Goal: Task Accomplishment & Management: Complete application form

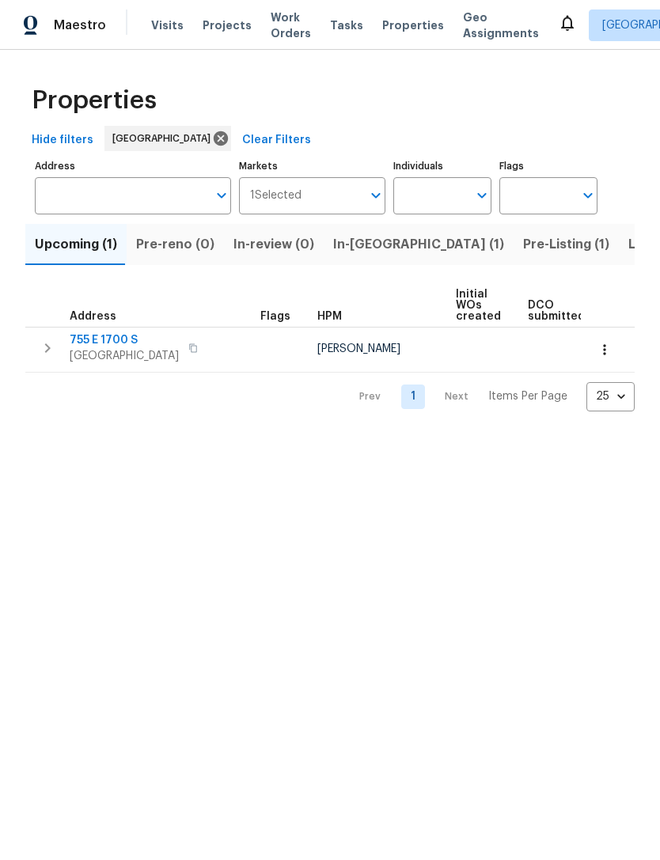
click at [161, 28] on span "Visits" at bounding box center [167, 25] width 32 height 16
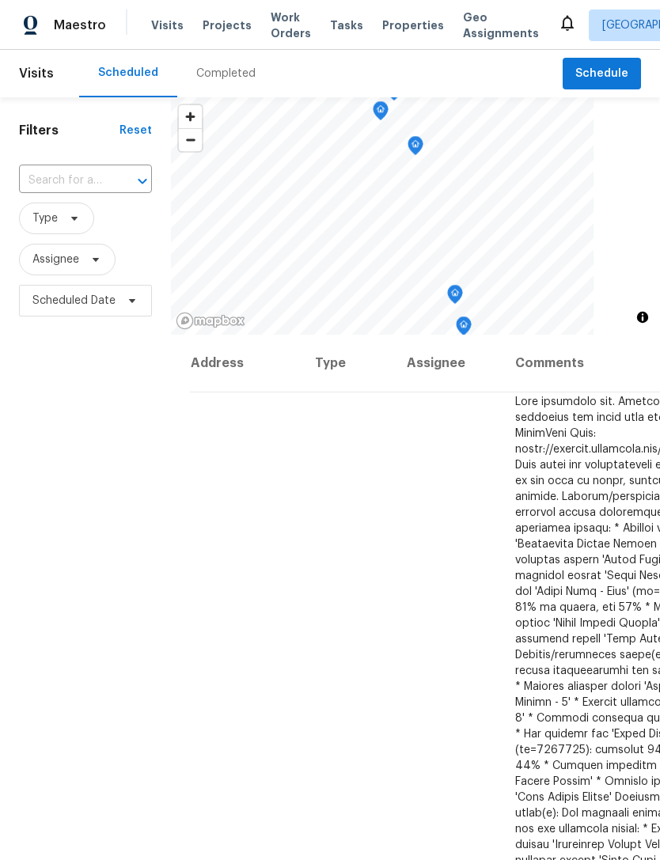
click at [219, 27] on span "Projects" at bounding box center [227, 25] width 49 height 16
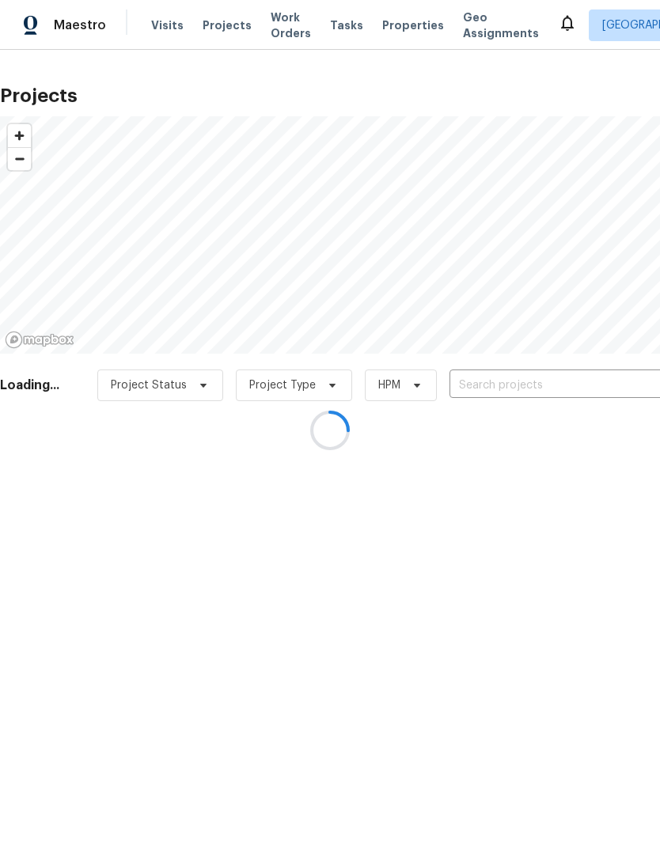
click at [284, 24] on div at bounding box center [330, 430] width 660 height 860
click at [284, 25] on div at bounding box center [330, 430] width 660 height 860
click at [287, 20] on div at bounding box center [330, 430] width 660 height 860
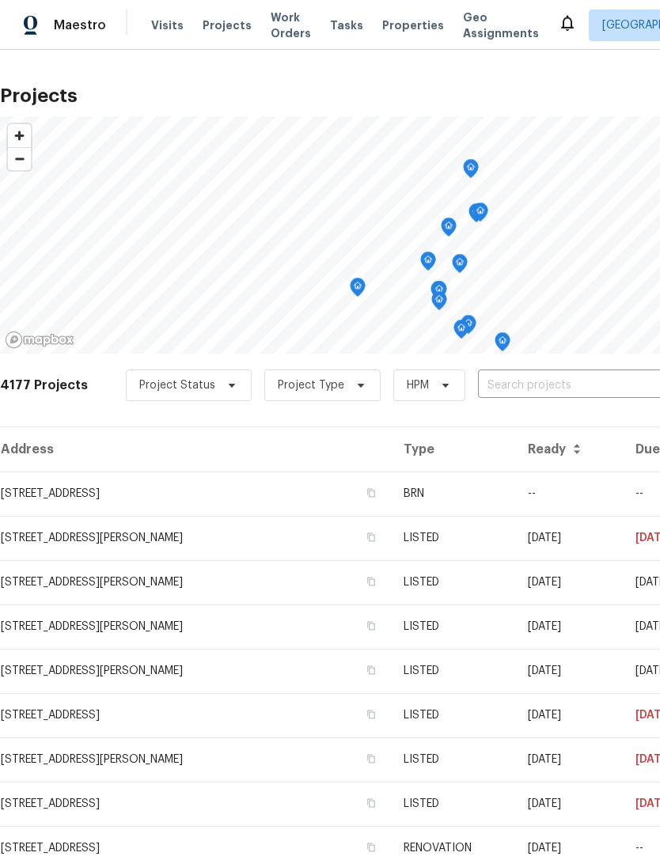
click at [272, 28] on span "Work Orders" at bounding box center [291, 25] width 40 height 32
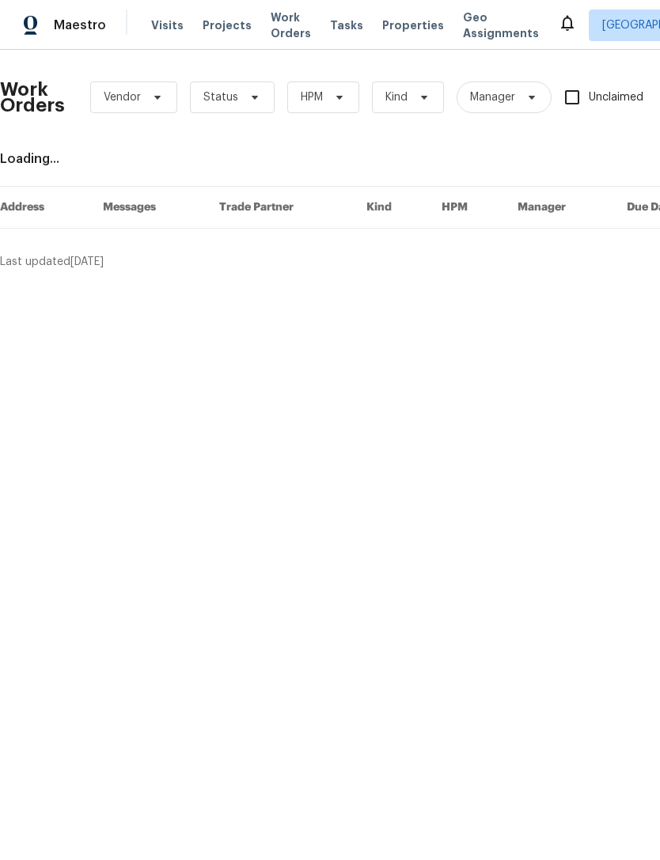
click at [289, 22] on span "Work Orders" at bounding box center [291, 25] width 40 height 32
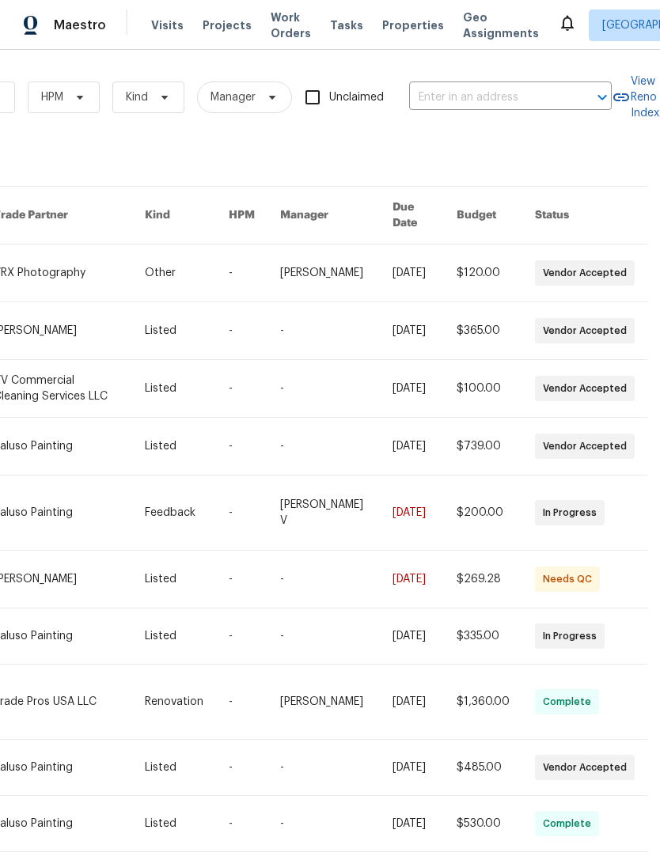
scroll to position [0, 260]
click at [253, 89] on span "Manager" at bounding box center [233, 97] width 45 height 16
click at [134, 151] on div "8417 work orders" at bounding box center [187, 159] width 894 height 16
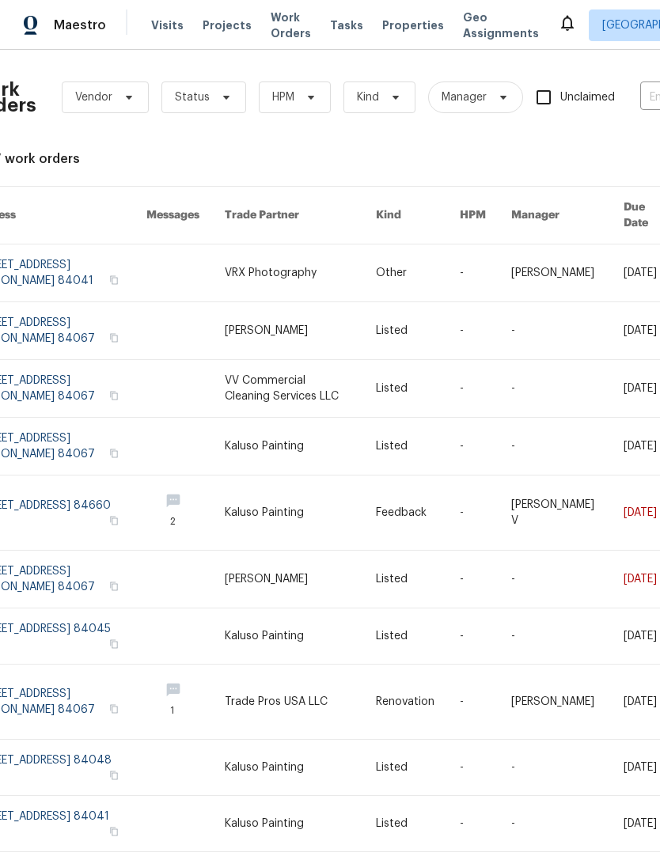
scroll to position [0, 24]
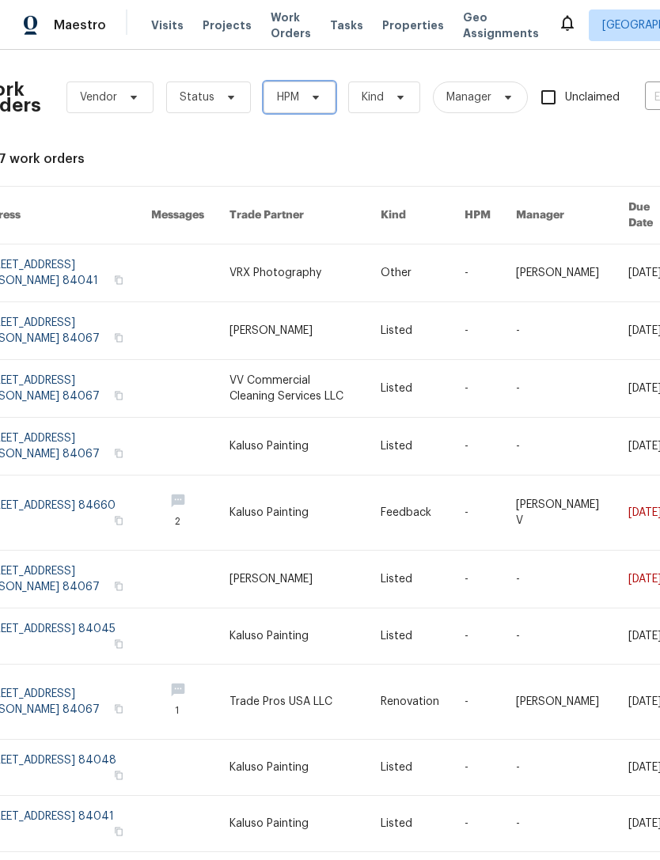
click at [296, 89] on span "HPM" at bounding box center [288, 97] width 22 height 16
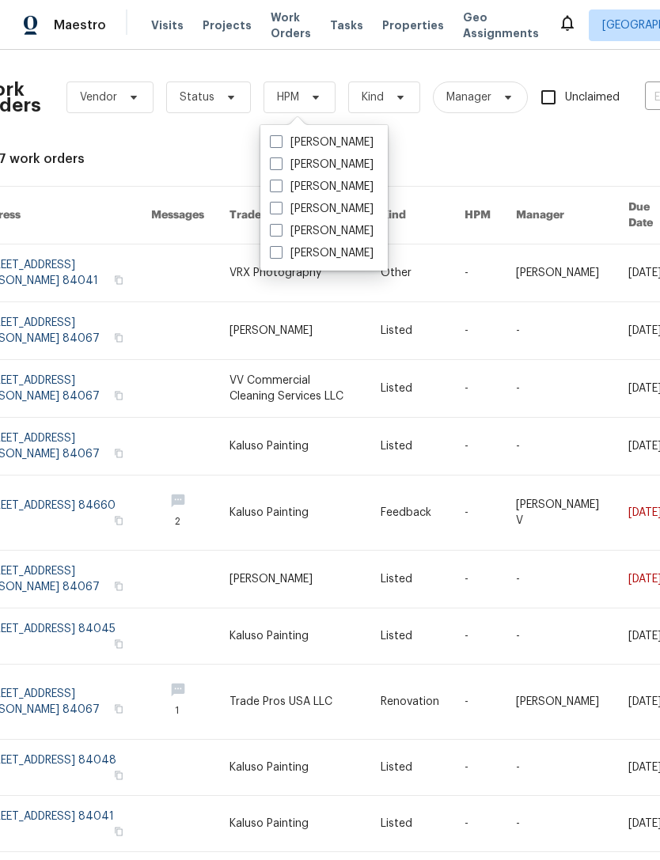
click at [283, 135] on label "[PERSON_NAME]" at bounding box center [322, 143] width 104 height 16
click at [280, 135] on input "[PERSON_NAME]" at bounding box center [275, 140] width 10 height 10
checkbox input "true"
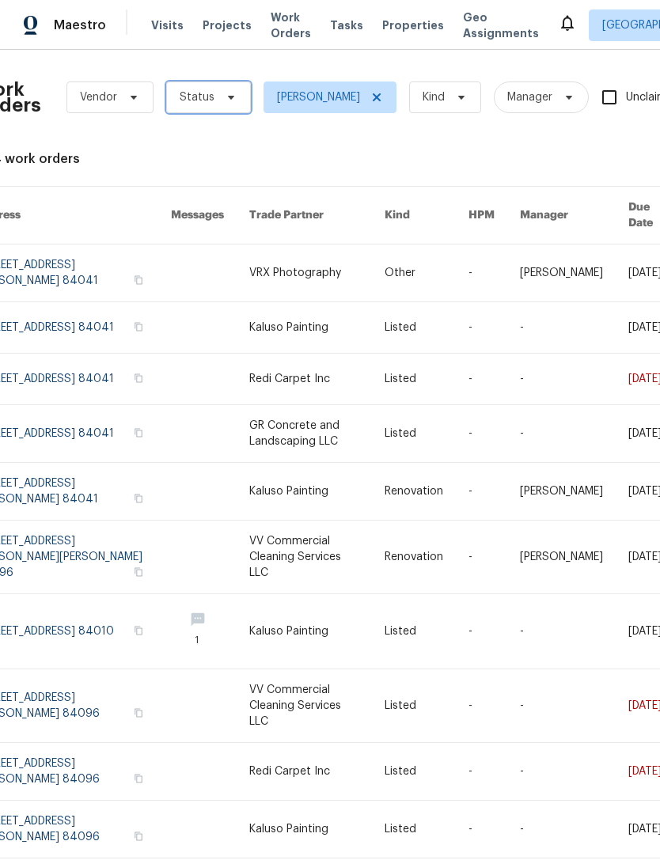
click at [215, 91] on span "Status" at bounding box center [208, 98] width 85 height 32
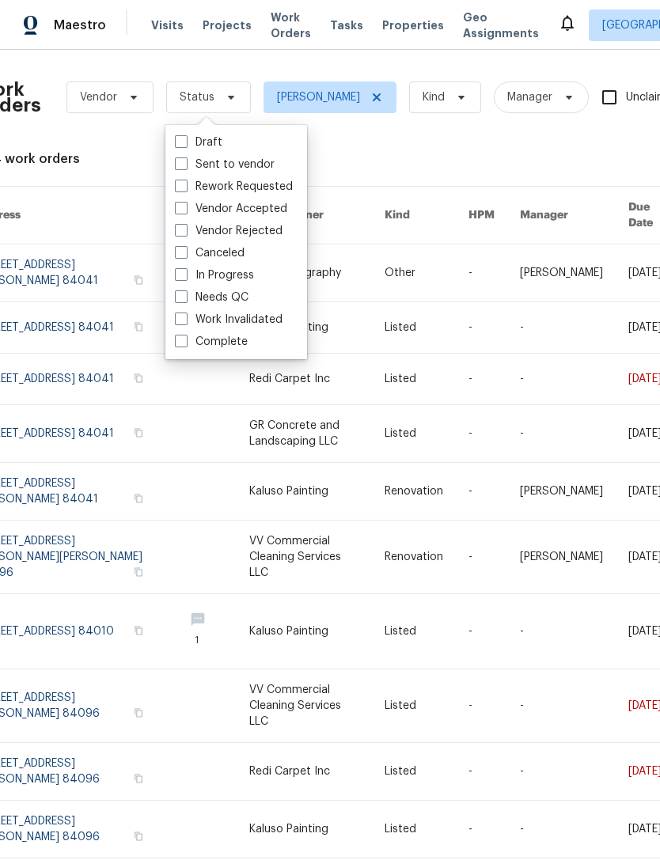
click at [187, 299] on span at bounding box center [181, 297] width 13 height 13
click at [185, 299] on input "Needs QC" at bounding box center [180, 295] width 10 height 10
checkbox input "true"
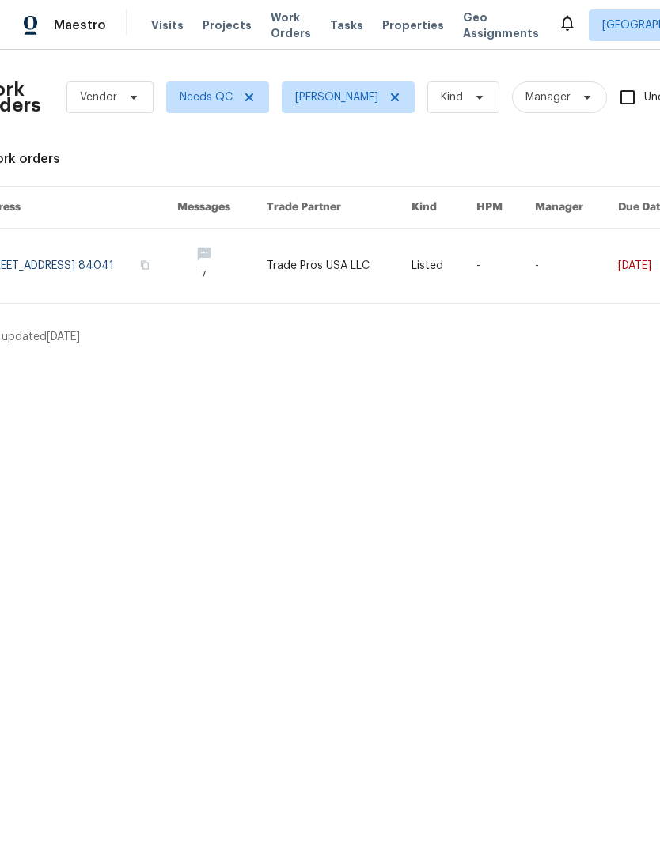
click at [115, 268] on link at bounding box center [76, 266] width 201 height 74
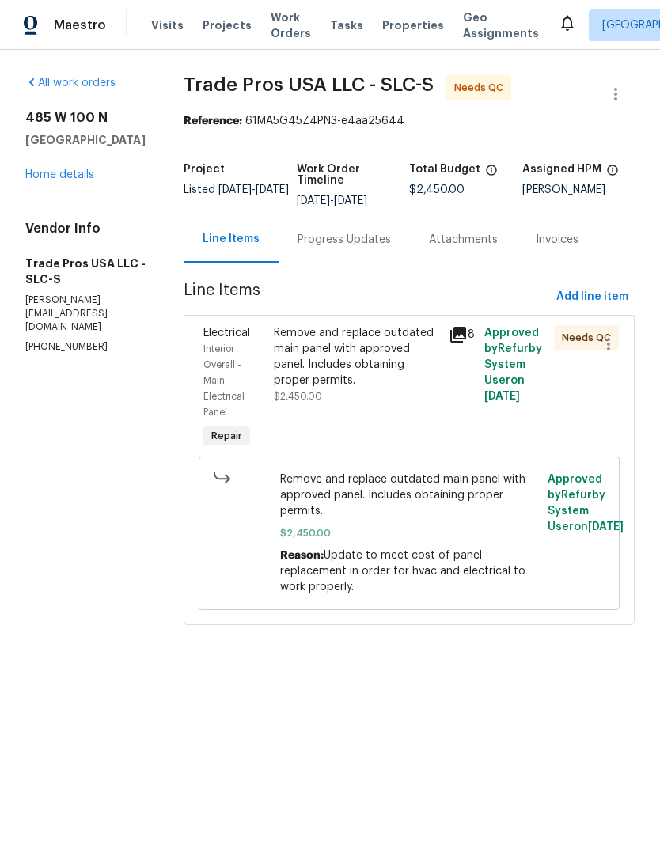
click at [336, 232] on div "Progress Updates" at bounding box center [344, 240] width 93 height 16
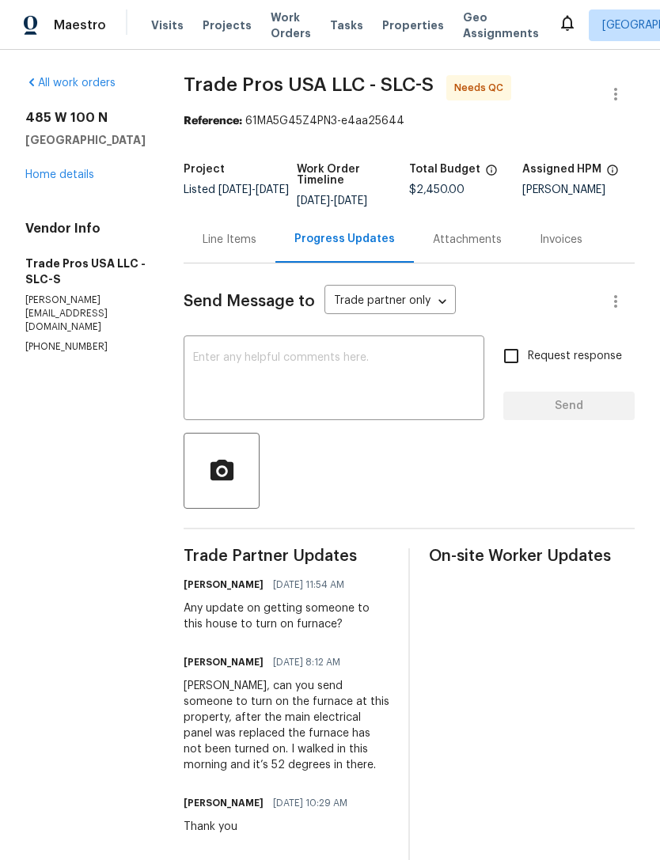
click at [78, 174] on link "Home details" at bounding box center [59, 174] width 69 height 11
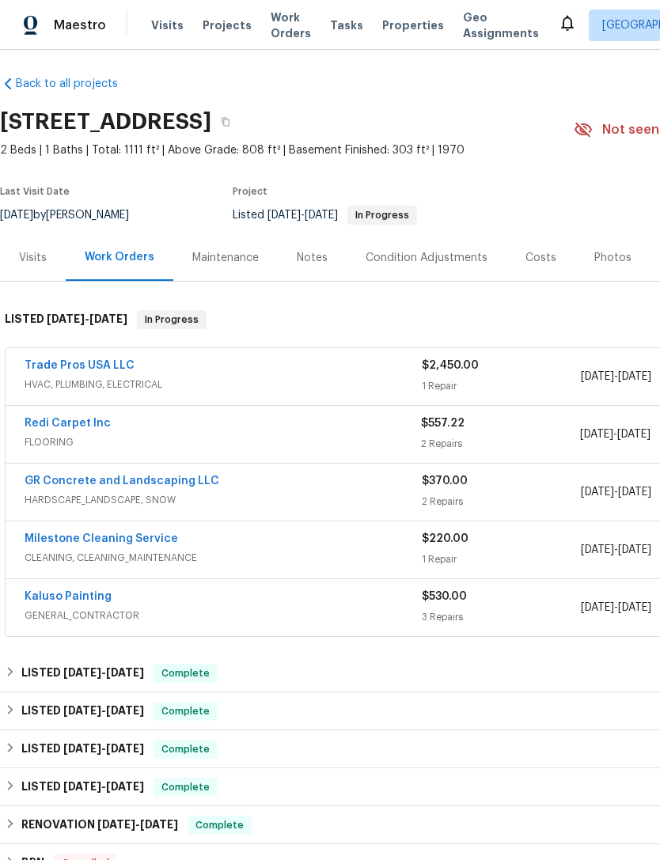
scroll to position [6, 0]
click at [392, 22] on span "Properties" at bounding box center [413, 25] width 62 height 16
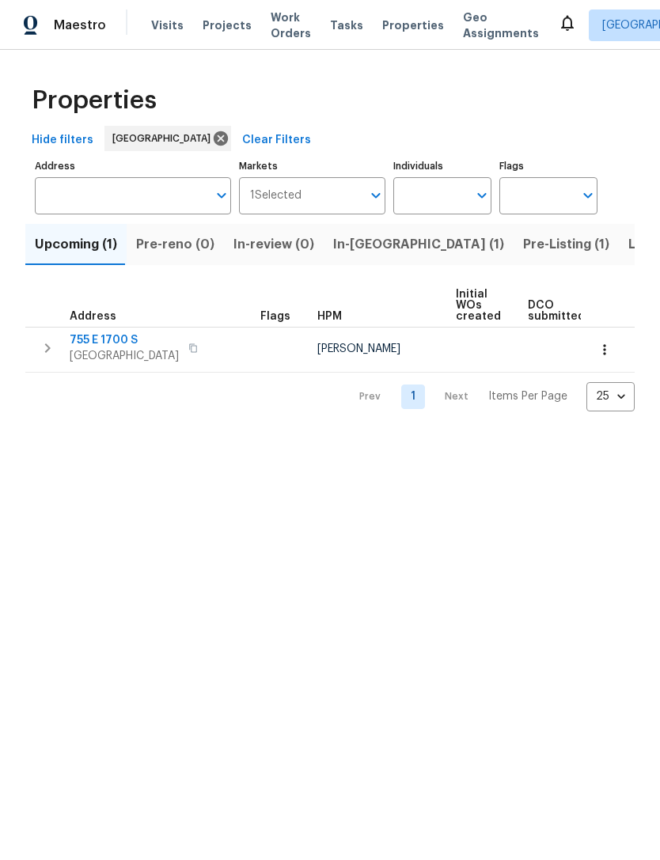
click at [629, 241] on span "Listed (18)" at bounding box center [662, 245] width 66 height 22
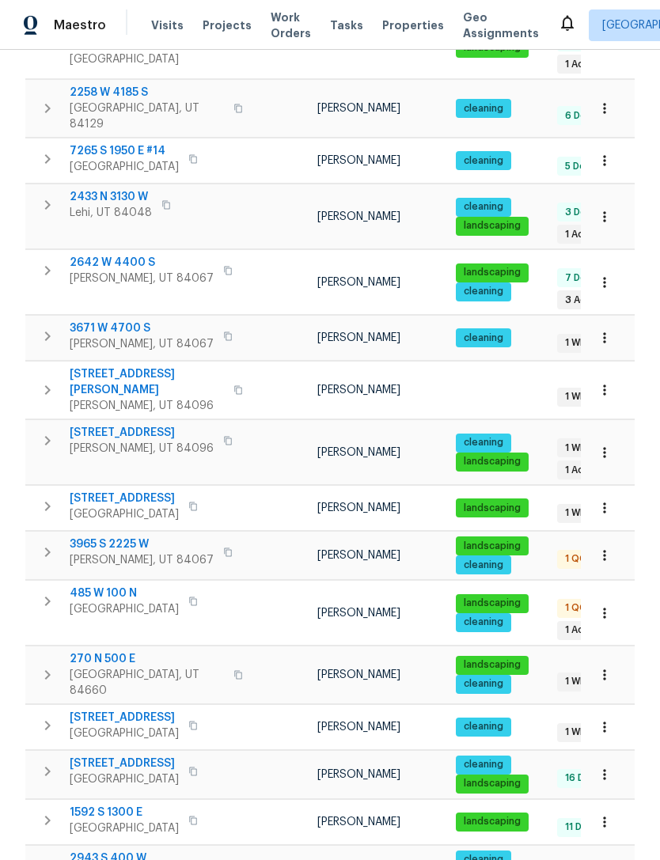
scroll to position [333, 0]
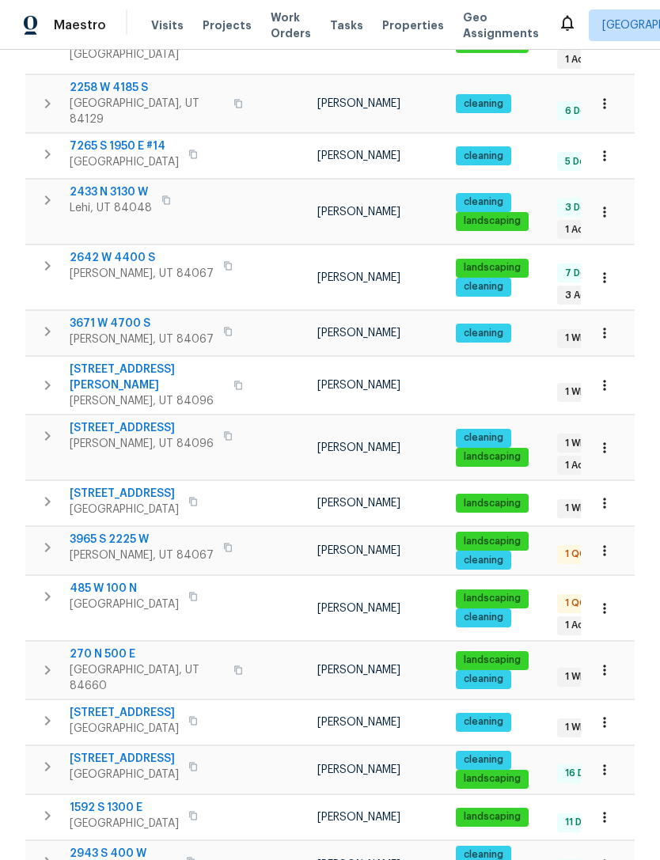
click at [114, 800] on span "1592 S 1300 E" at bounding box center [124, 808] width 109 height 16
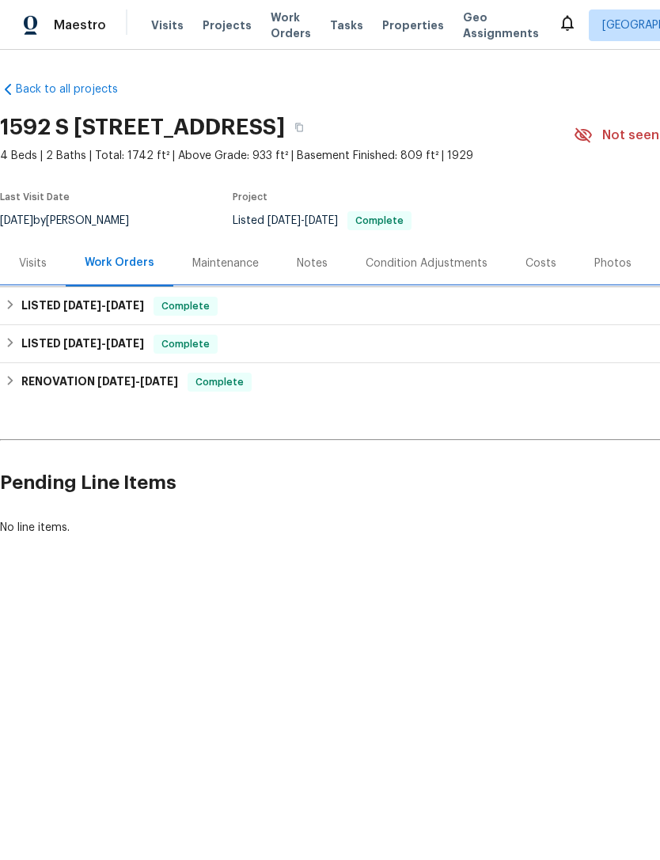
click at [128, 300] on span "[DATE]" at bounding box center [125, 305] width 38 height 11
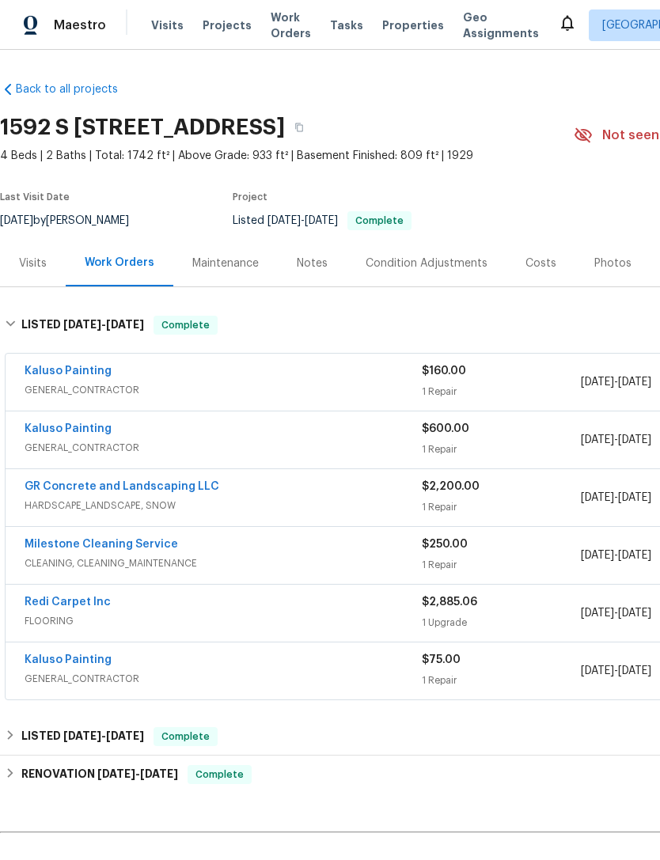
click at [465, 613] on div "$2,885.06 1 Upgrade" at bounding box center [501, 613] width 159 height 38
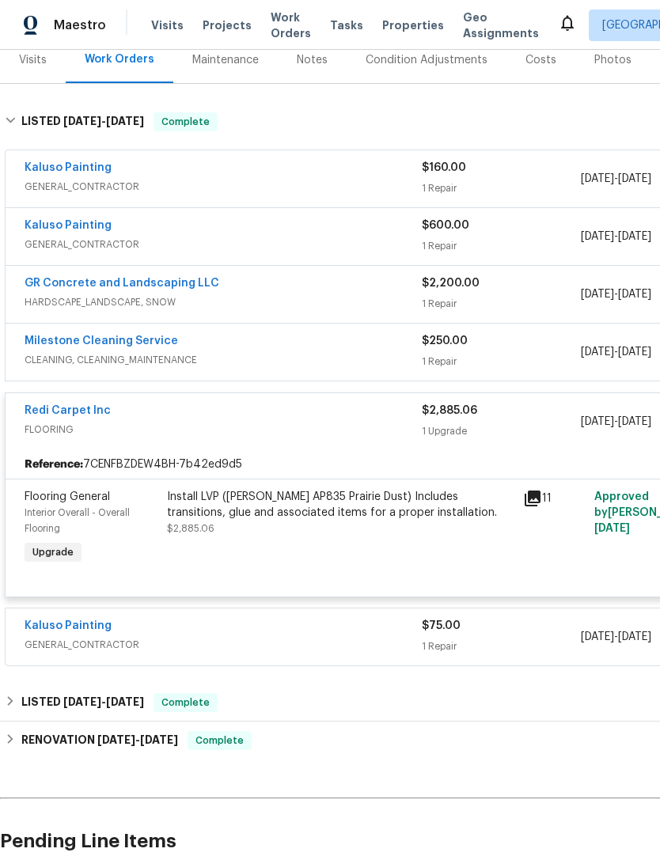
scroll to position [205, 0]
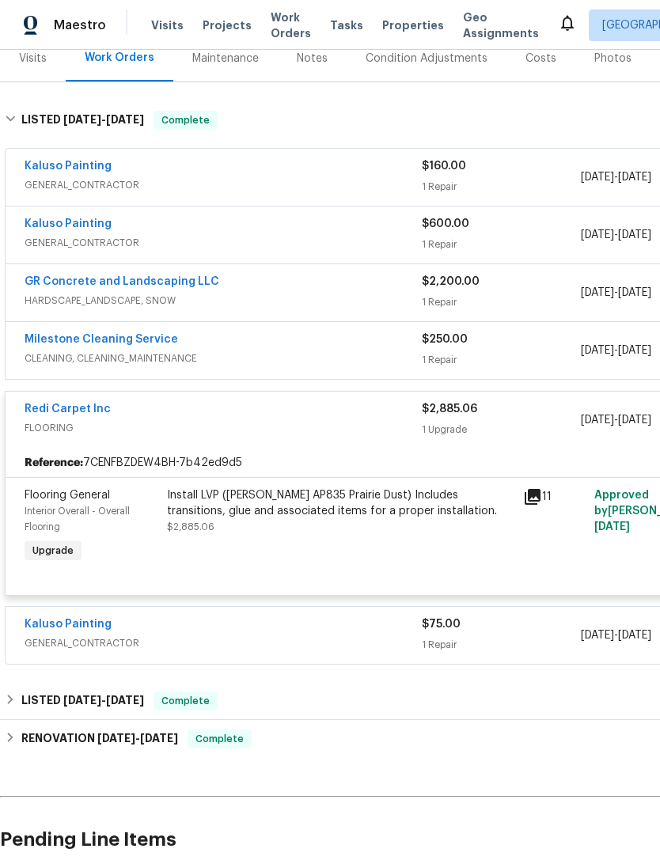
click at [381, 532] on div "Install LVP (Knighton AP835 Prairie Dust) Includes transitions, glue and associ…" at bounding box center [340, 511] width 347 height 47
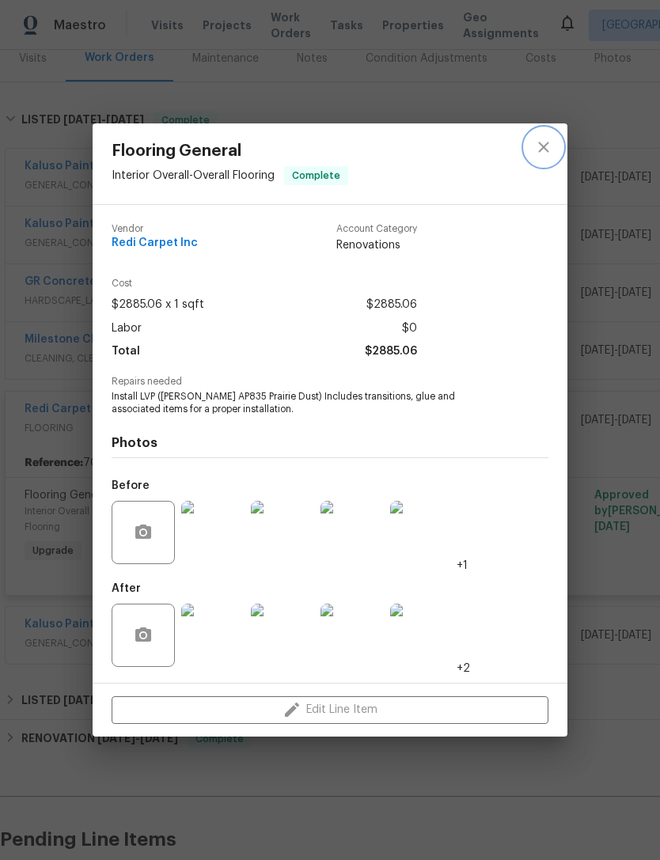
click at [545, 150] on icon "close" at bounding box center [543, 147] width 19 height 19
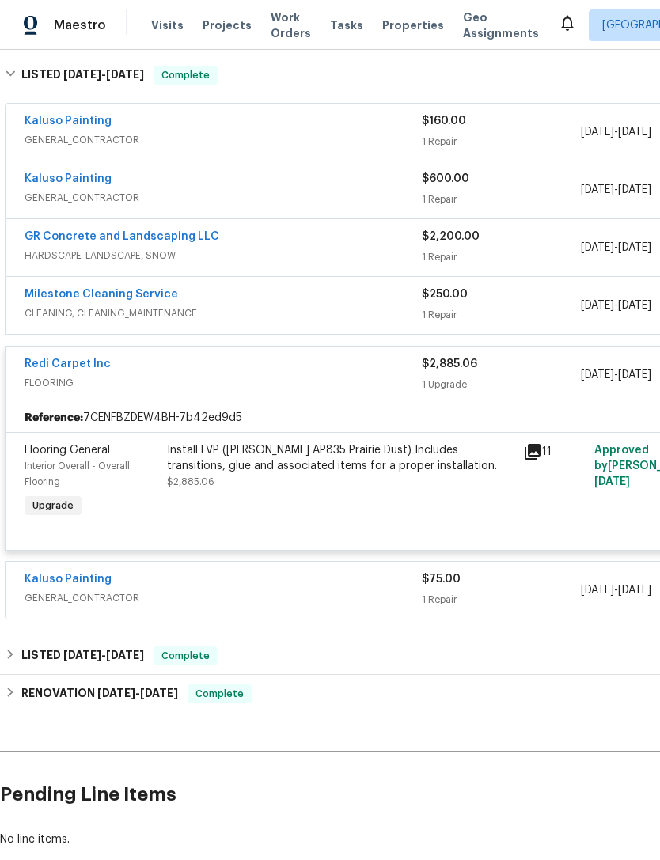
scroll to position [250, 0]
click at [324, 657] on div "LISTED 5/21/25 - 5/22/25 Complete" at bounding box center [447, 656] width 885 height 19
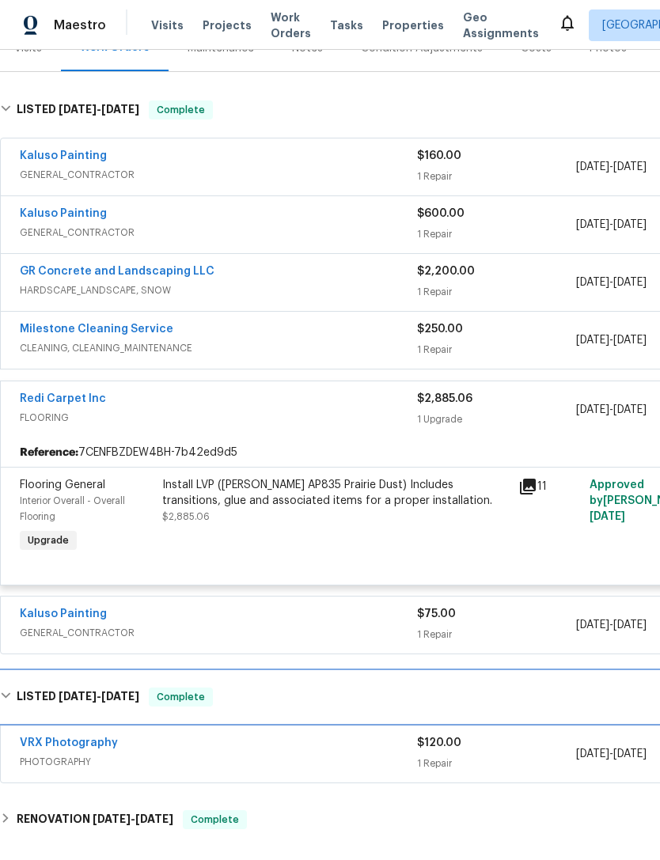
scroll to position [215, 3]
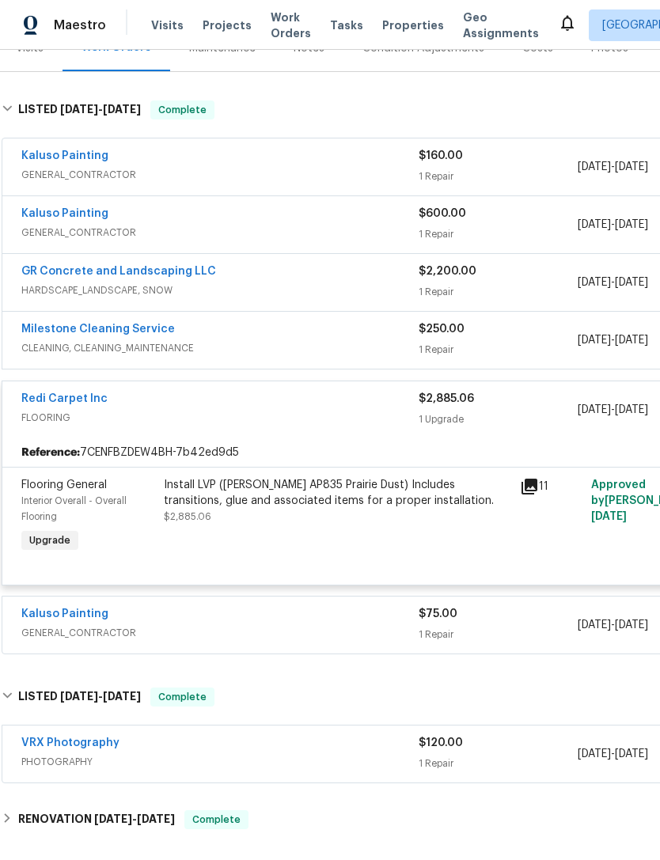
click at [377, 500] on div "Install LVP (Knighton AP835 Prairie Dust) Includes transitions, glue and associ…" at bounding box center [337, 493] width 347 height 32
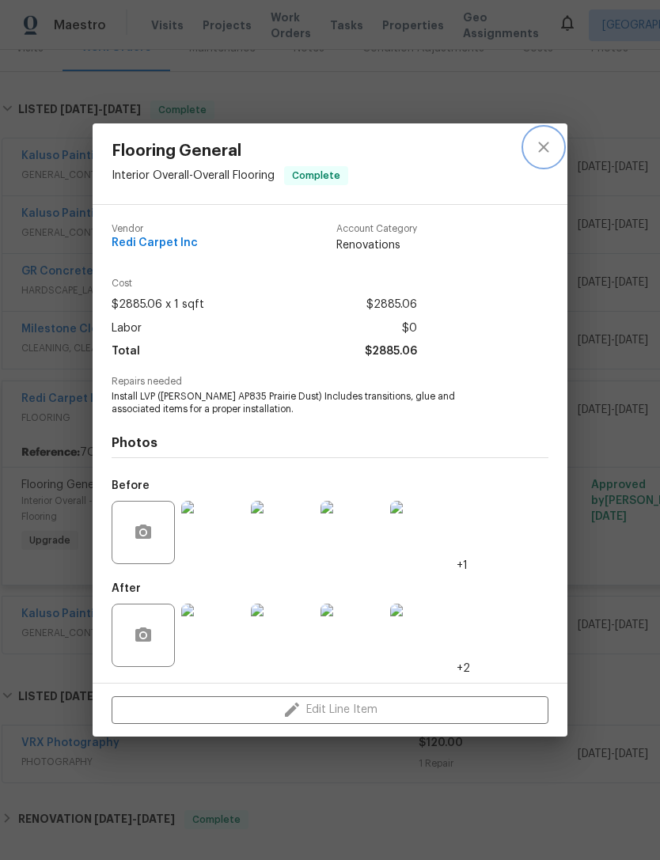
click at [552, 146] on icon "close" at bounding box center [543, 147] width 19 height 19
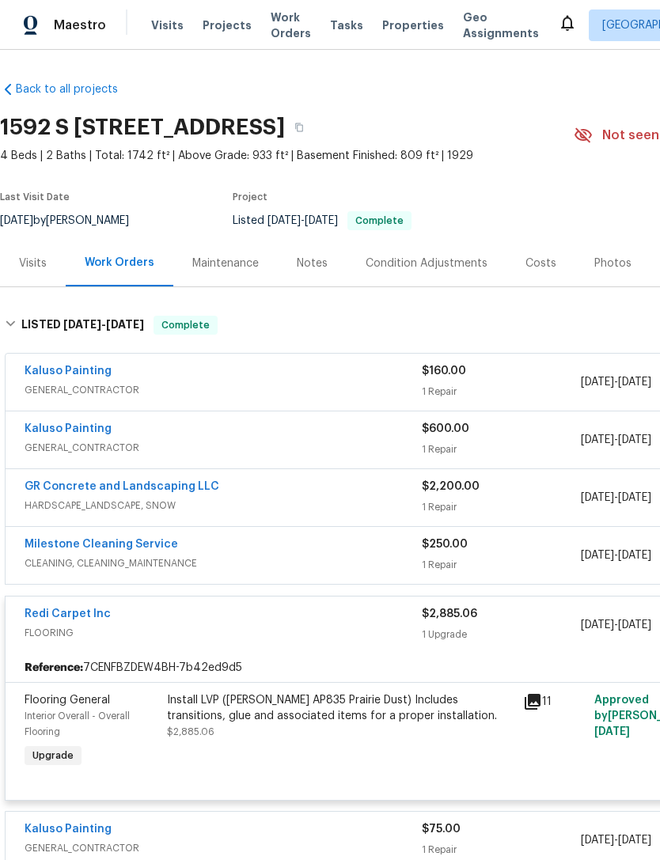
scroll to position [0, 0]
click at [119, 261] on div "Work Orders" at bounding box center [120, 263] width 70 height 16
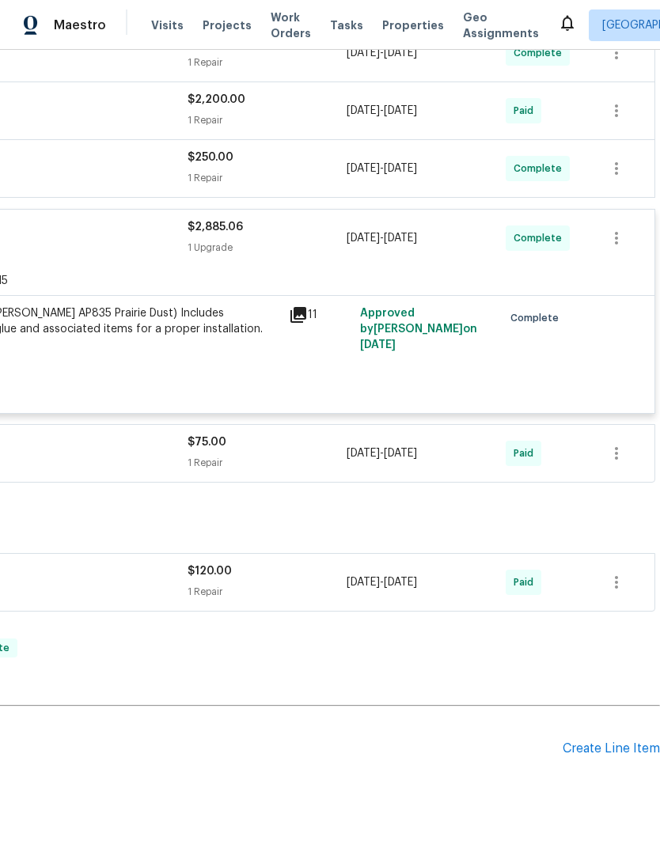
scroll to position [386, 234]
click at [602, 754] on div "Create Line Item" at bounding box center [611, 749] width 97 height 15
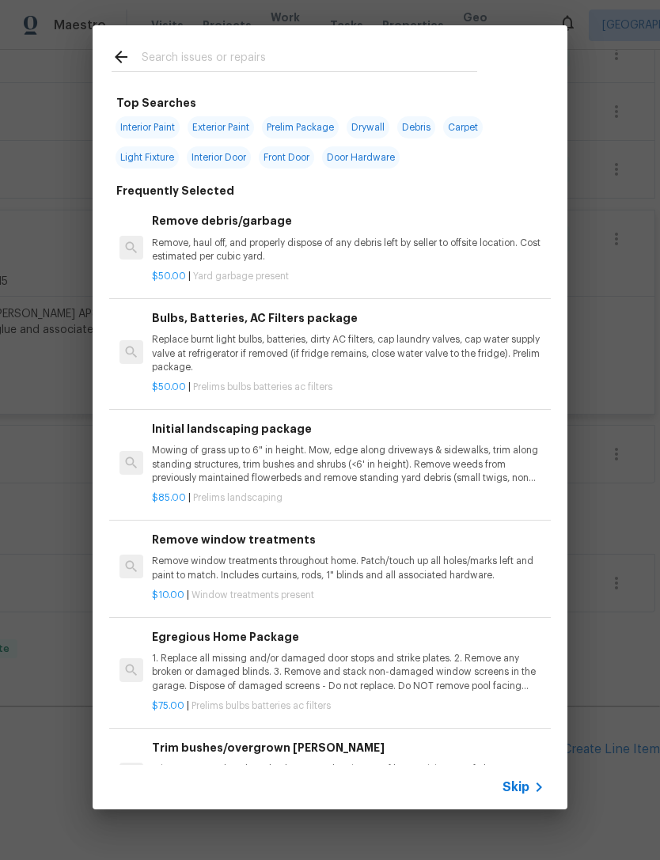
click at [530, 787] on icon at bounding box center [539, 787] width 19 height 19
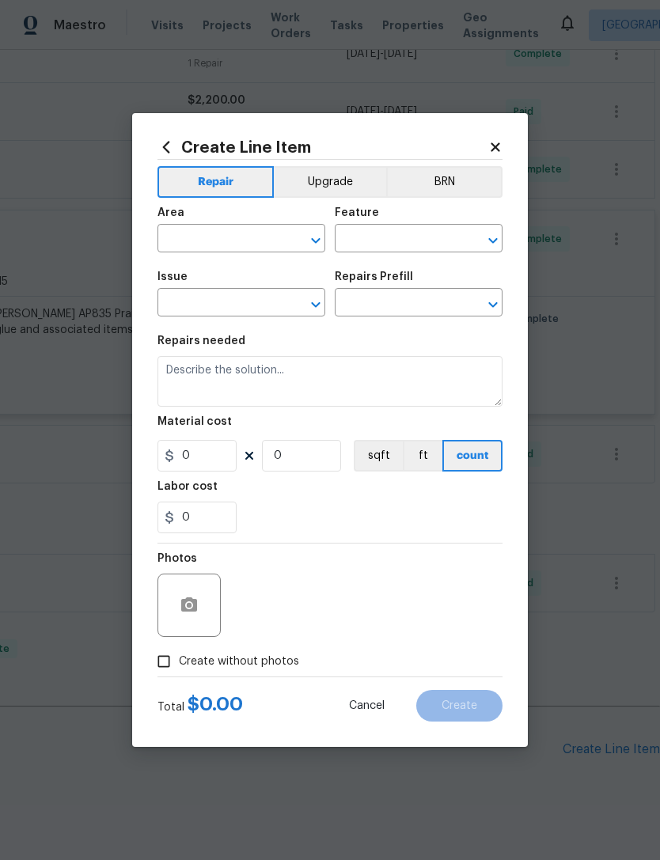
click at [337, 173] on button "Upgrade" at bounding box center [330, 182] width 113 height 32
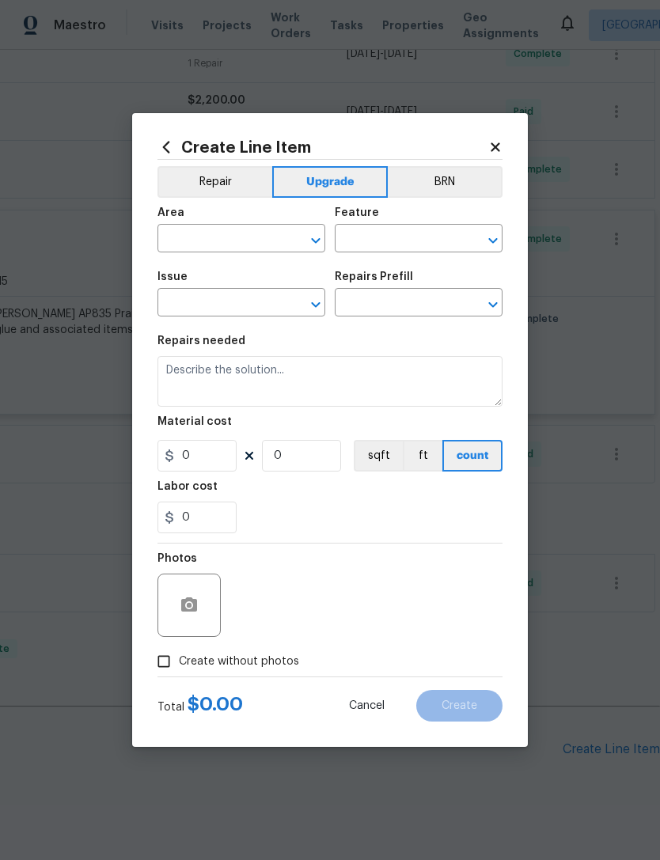
click at [234, 240] on input "text" at bounding box center [219, 240] width 123 height 25
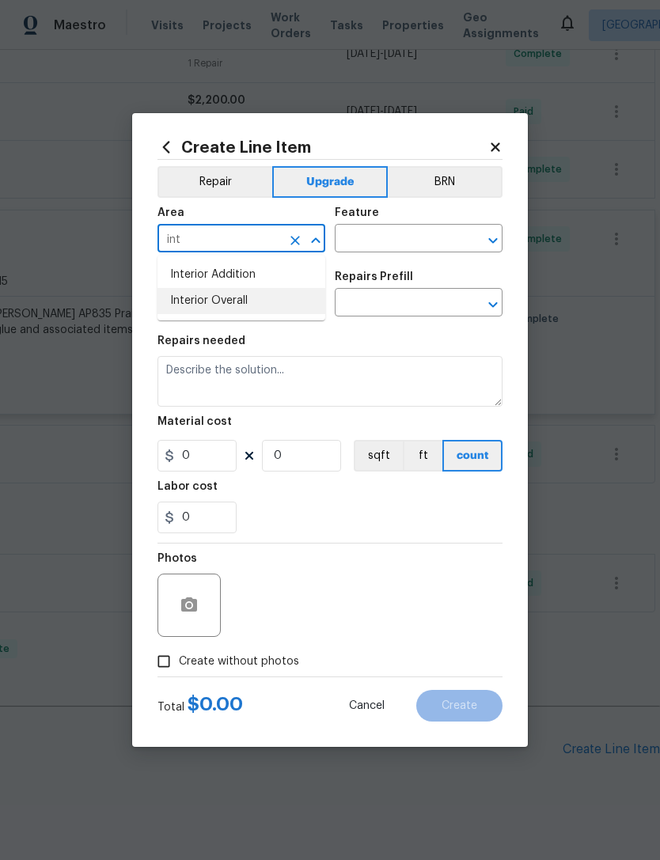
click at [237, 309] on li "Interior Overall" at bounding box center [242, 301] width 168 height 26
type input "Interior Overall"
click at [429, 238] on input "text" at bounding box center [396, 240] width 123 height 25
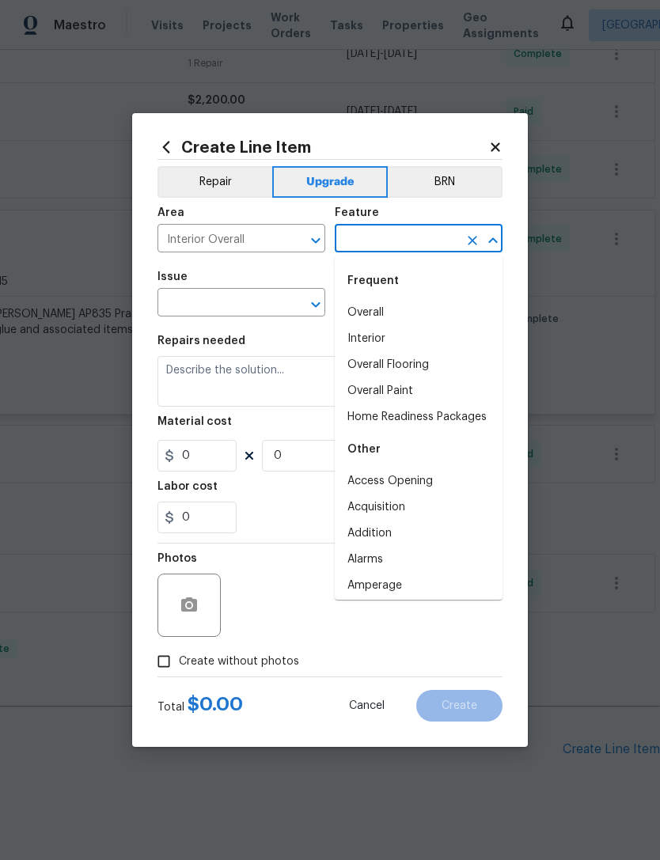
click at [409, 367] on li "Overall Flooring" at bounding box center [419, 365] width 168 height 26
type input "Overall Flooring"
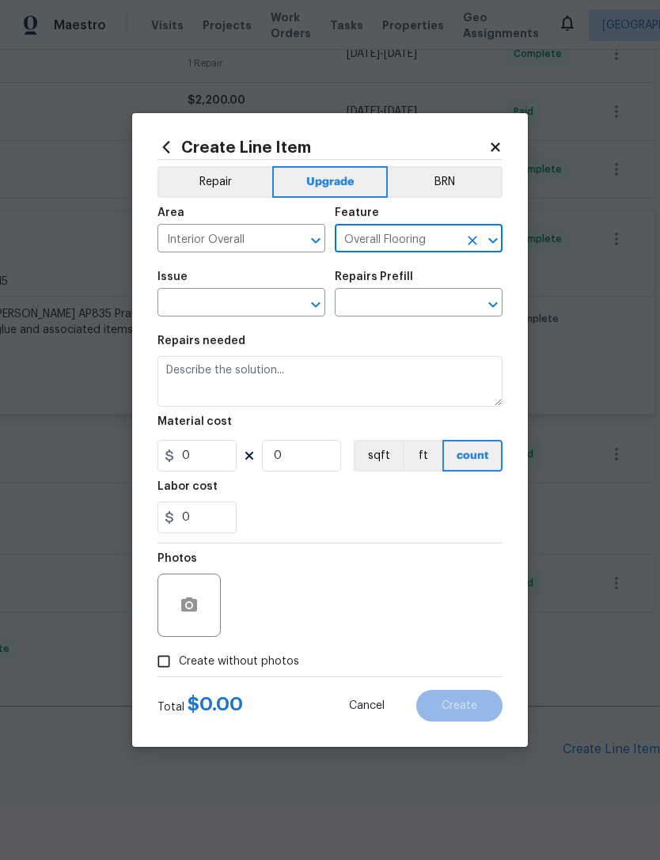
click at [264, 311] on input "text" at bounding box center [219, 304] width 123 height 25
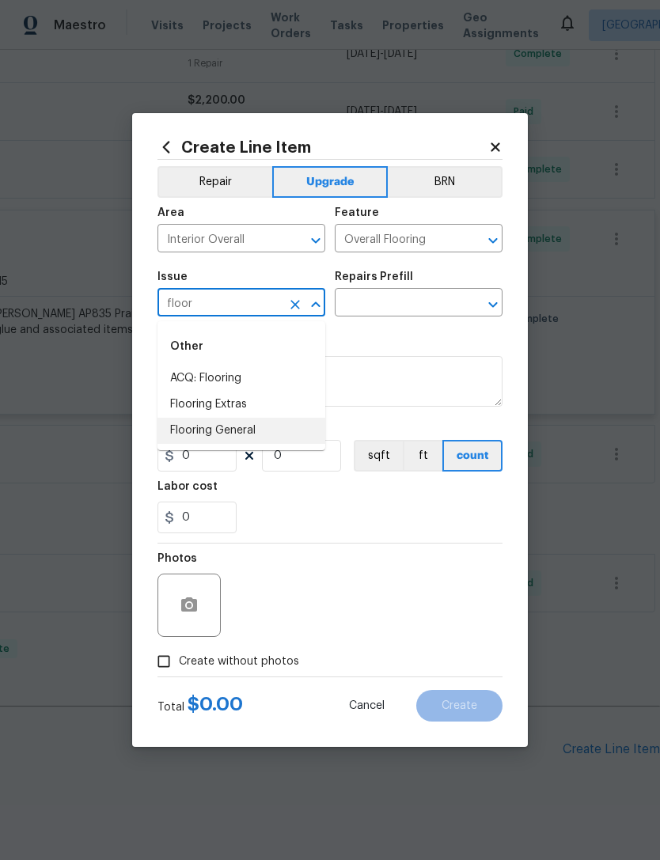
click at [244, 434] on li "Flooring General" at bounding box center [242, 431] width 168 height 26
click at [235, 404] on li "Flooring Extras" at bounding box center [242, 405] width 168 height 26
type input "Flooring Extras"
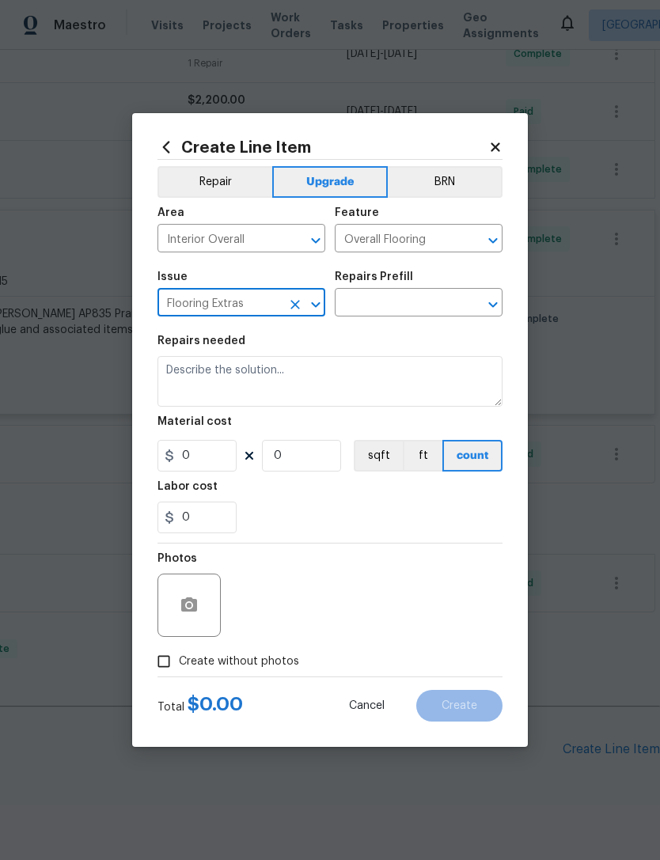
click at [435, 308] on input "text" at bounding box center [396, 304] width 123 height 25
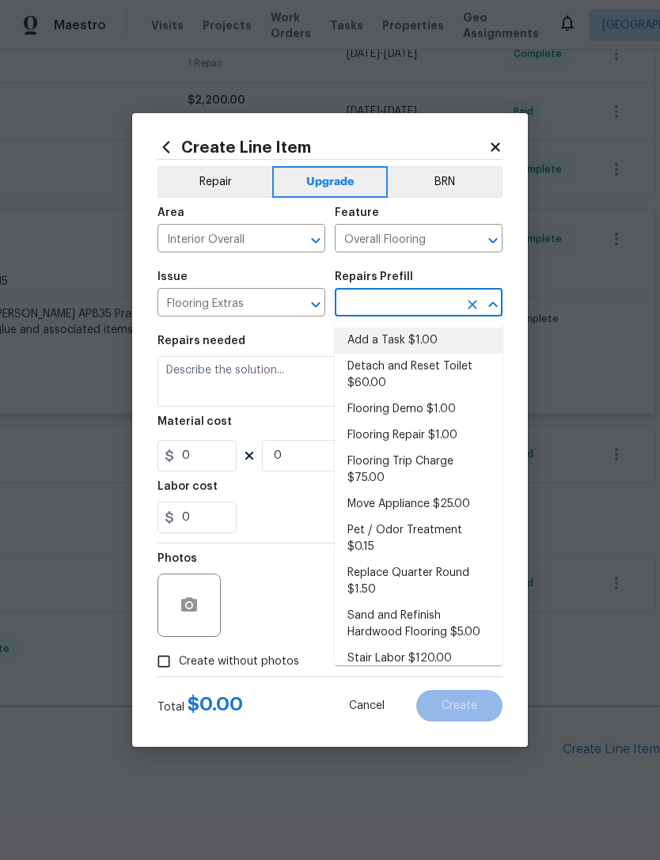
click at [420, 344] on li "Add a Task $1.00" at bounding box center [419, 341] width 168 height 26
type input "Add a Task $1.00"
type textarea "HPM to detail"
type input "1"
type input "Add a Task $1.00"
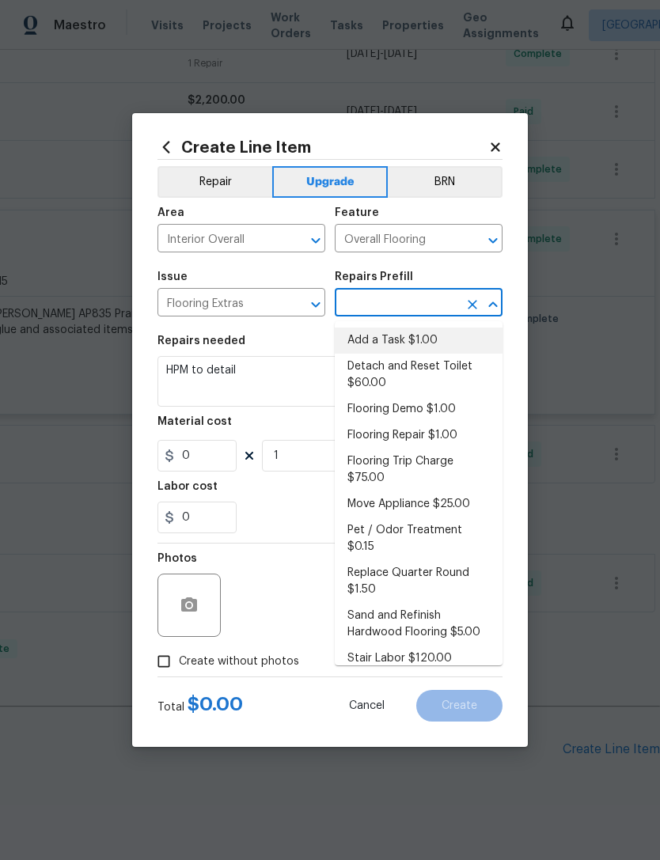
type input "1"
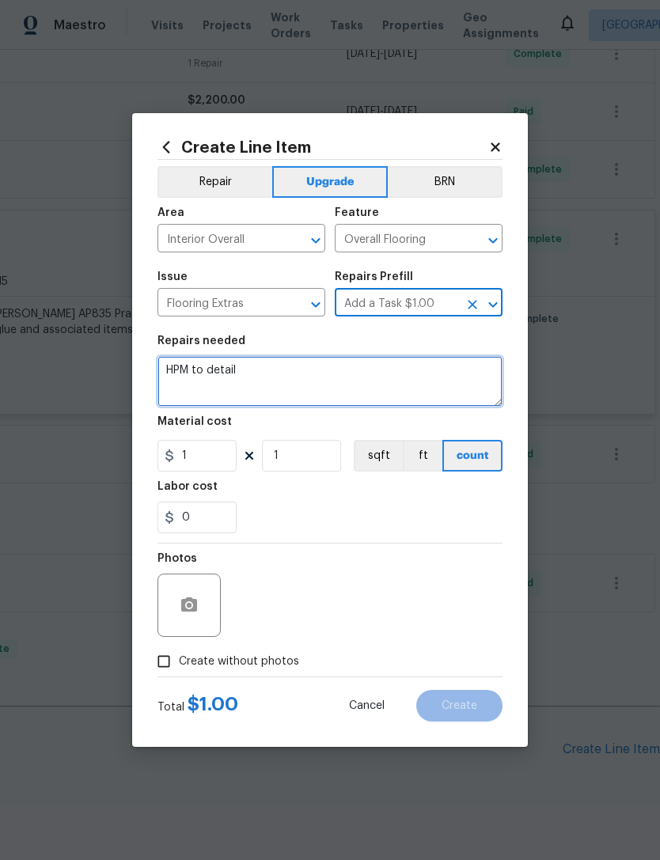
click at [211, 364] on textarea "HPM to detail" at bounding box center [330, 381] width 345 height 51
click at [210, 364] on textarea "HPM to detail" at bounding box center [330, 381] width 345 height 51
click at [215, 369] on textarea "HPM to detail" at bounding box center [330, 381] width 345 height 51
click at [221, 375] on textarea "HPM to detail" at bounding box center [330, 381] width 345 height 51
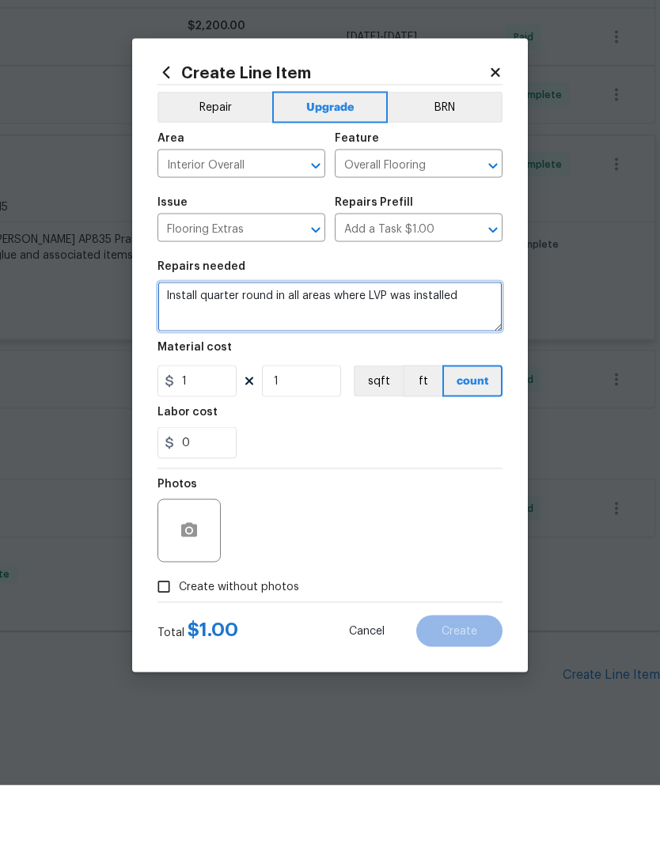
type textarea "Install quarter round in all areas where LVP was installed"
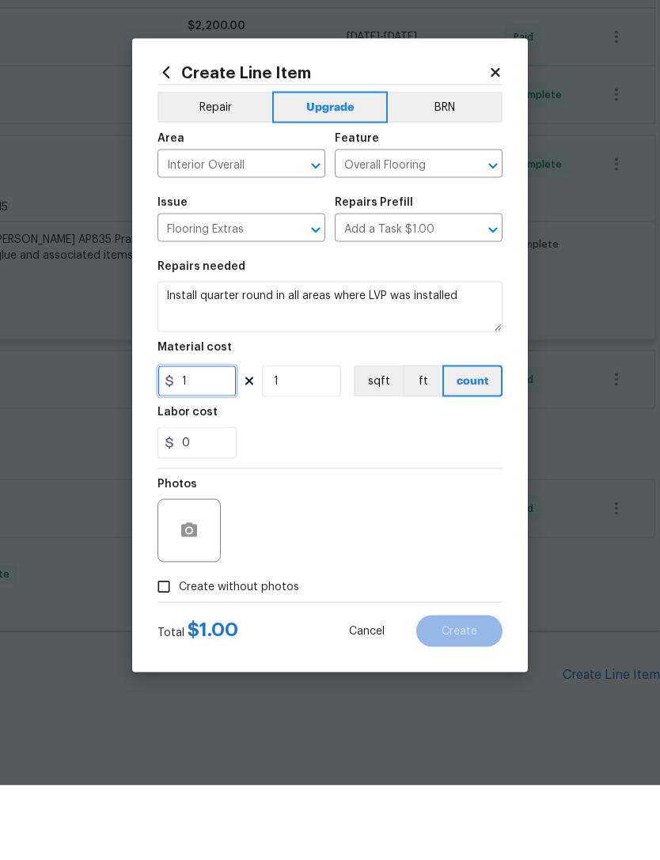
click at [213, 440] on input "1" at bounding box center [197, 456] width 79 height 32
type input "1062.25"
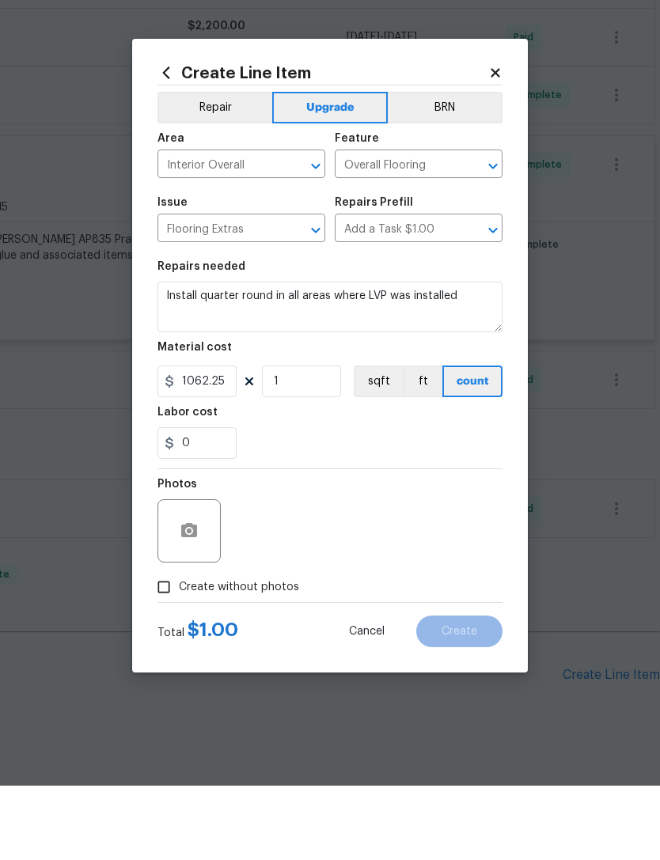
click at [353, 502] on div "0" at bounding box center [330, 518] width 345 height 32
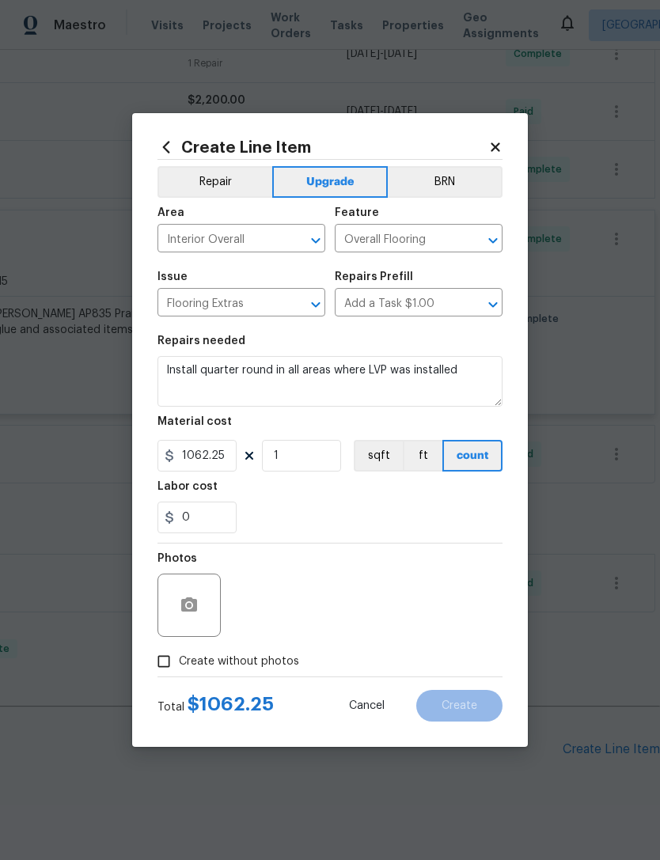
click at [167, 662] on input "Create without photos" at bounding box center [164, 662] width 30 height 30
checkbox input "true"
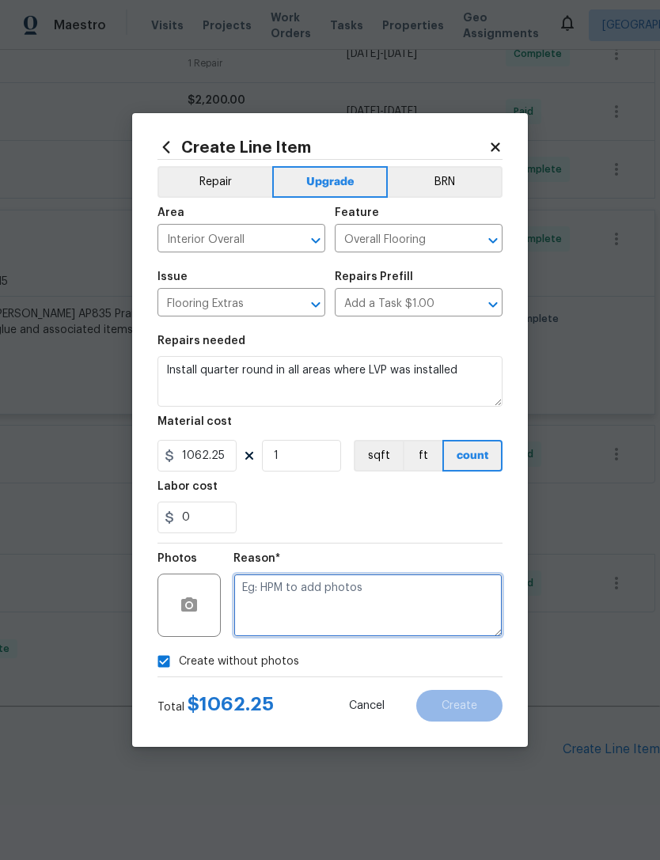
click at [289, 598] on textarea at bounding box center [368, 605] width 269 height 63
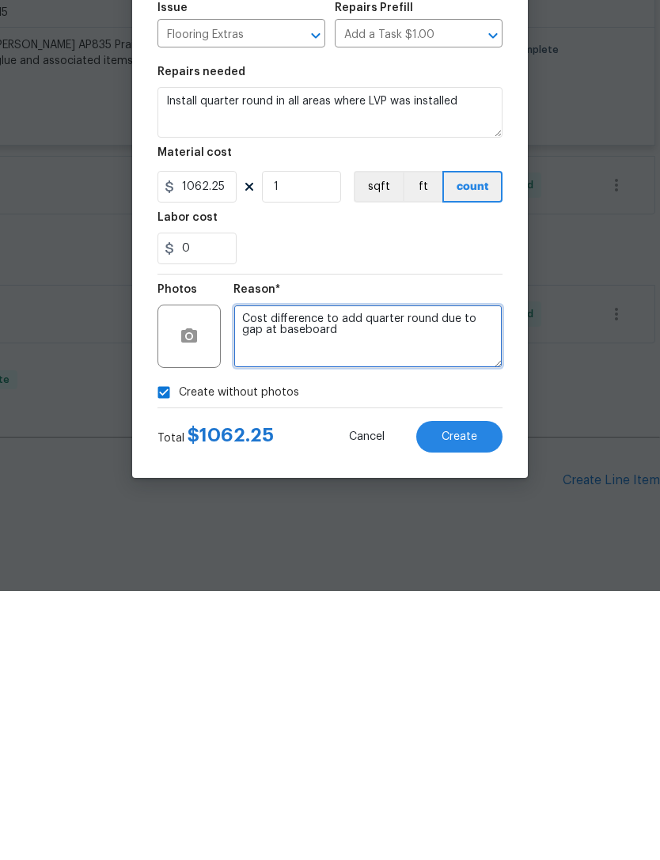
type textarea "Cost difference to add quarter round due to gap at baseboard"
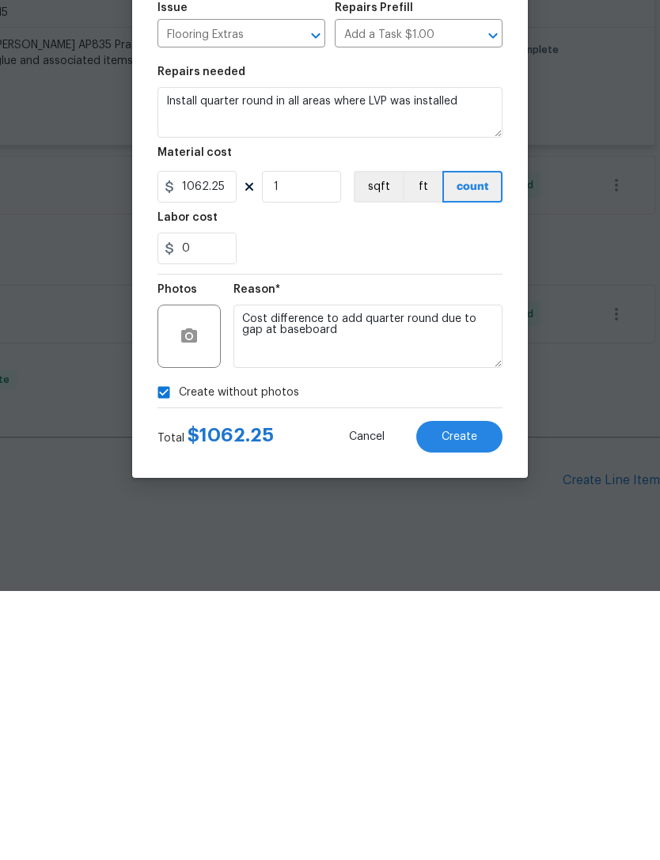
click at [469, 701] on span "Create" at bounding box center [460, 707] width 36 height 12
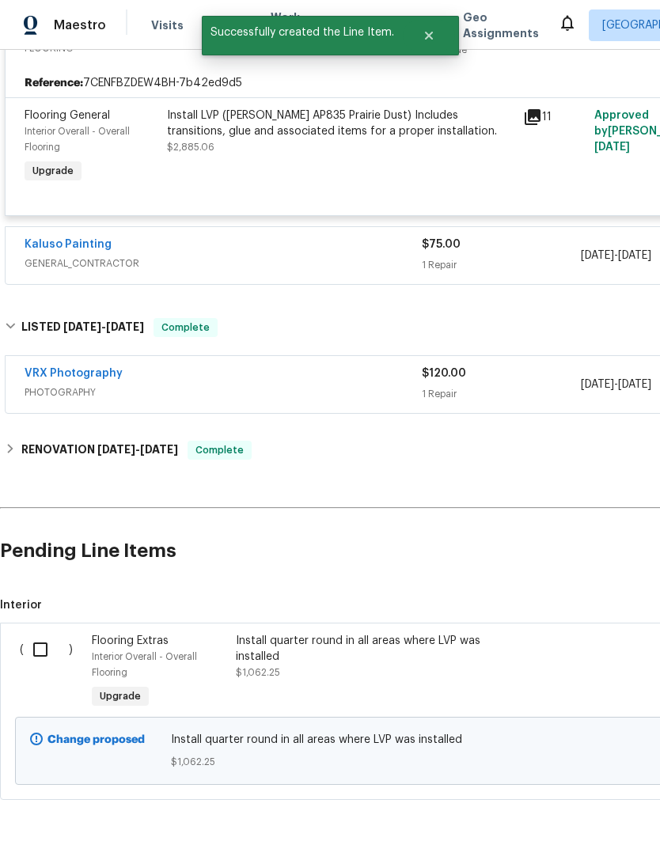
scroll to position [585, -1]
click at [47, 633] on input "checkbox" at bounding box center [46, 649] width 45 height 33
checkbox input "true"
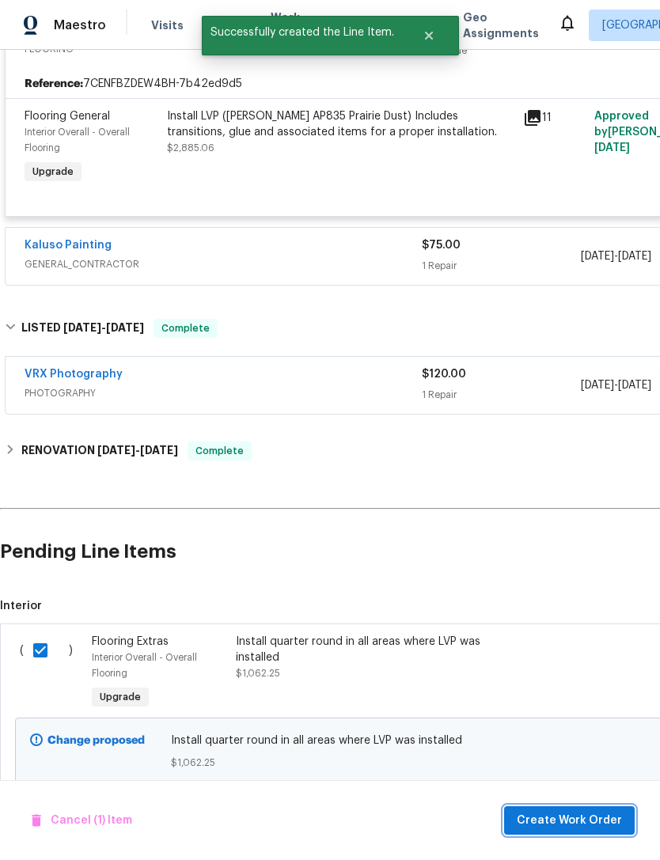
click at [585, 824] on span "Create Work Order" at bounding box center [569, 821] width 105 height 20
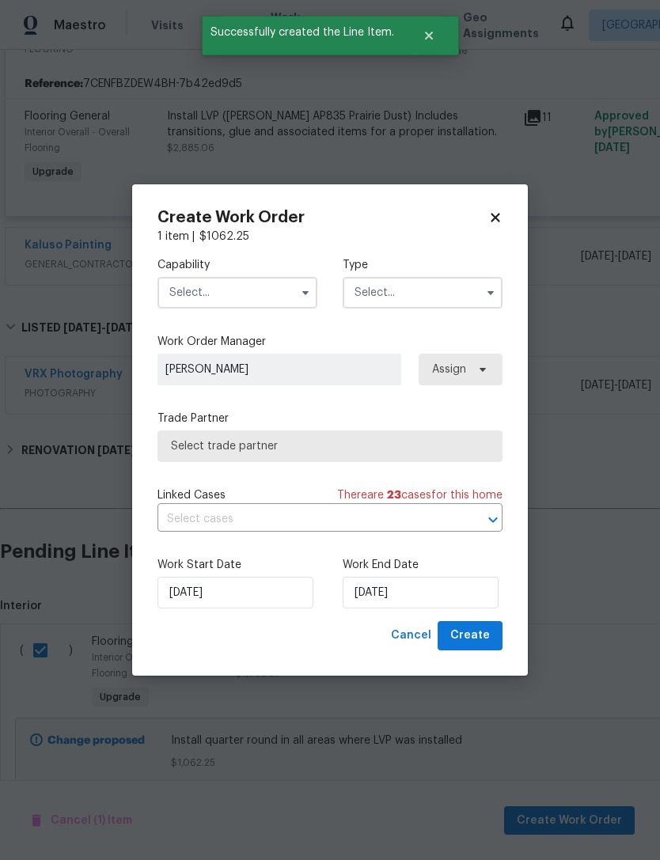
click at [227, 288] on input "text" at bounding box center [238, 293] width 160 height 32
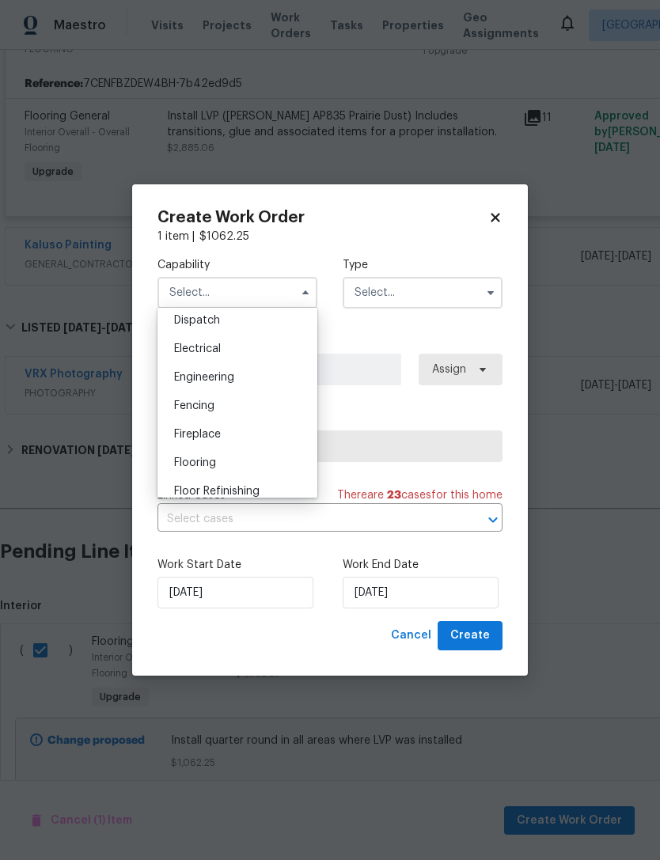
scroll to position [484, 0]
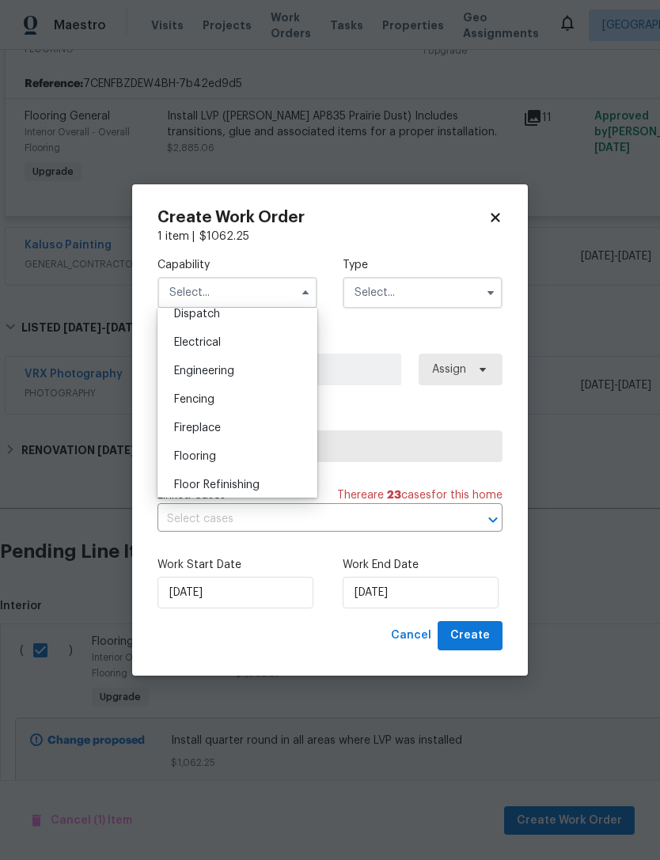
click at [216, 459] on span "Flooring" at bounding box center [195, 456] width 42 height 11
type input "Flooring"
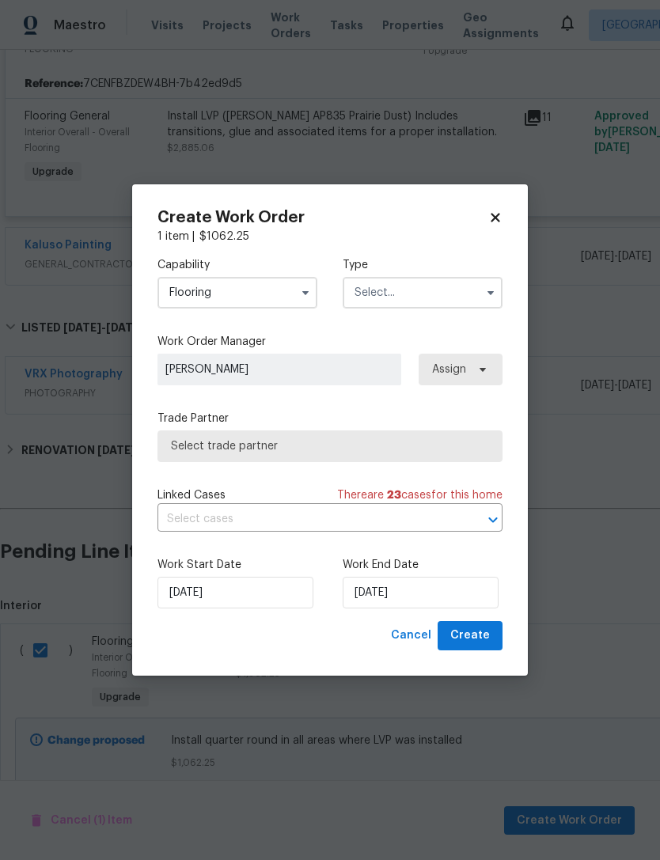
click at [422, 300] on input "text" at bounding box center [423, 293] width 160 height 32
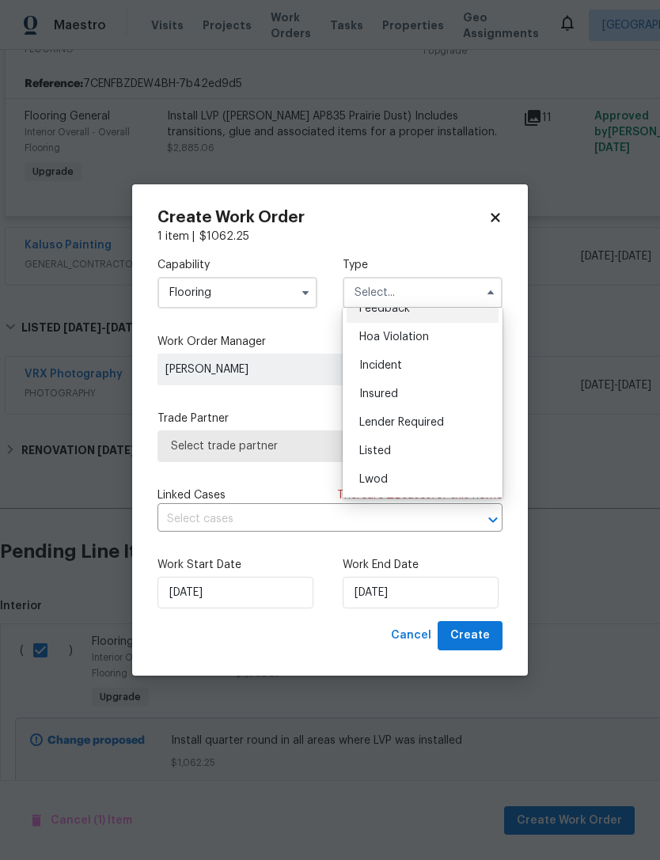
scroll to position [40, 0]
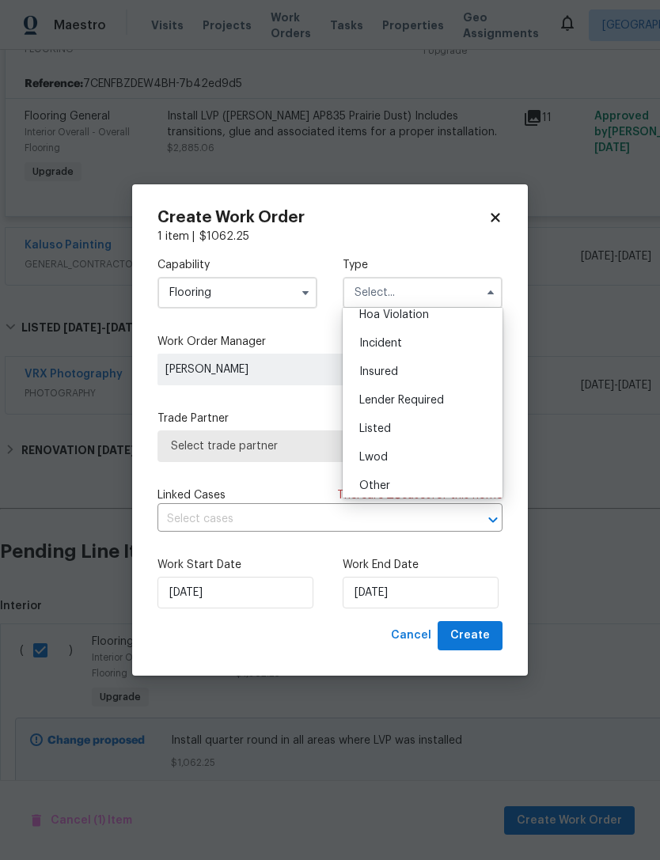
click at [392, 430] on div "Listed" at bounding box center [423, 429] width 152 height 28
type input "Listed"
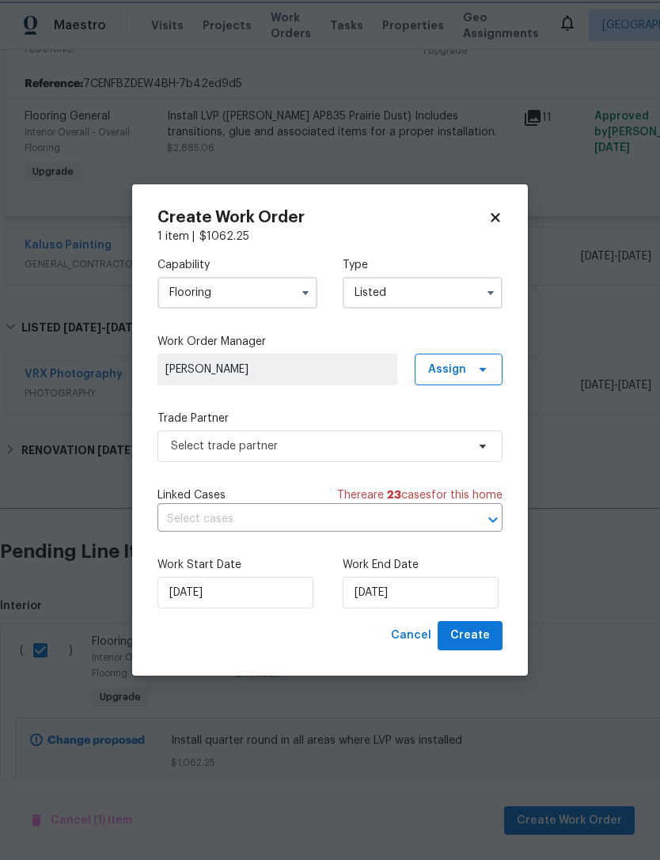
scroll to position [0, 0]
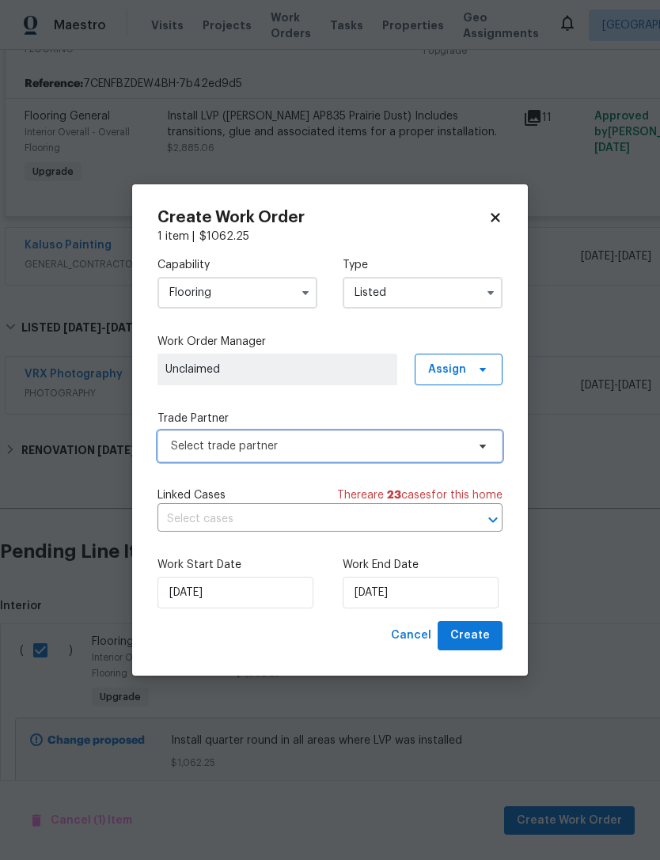
click at [262, 444] on span "Select trade partner" at bounding box center [318, 447] width 295 height 16
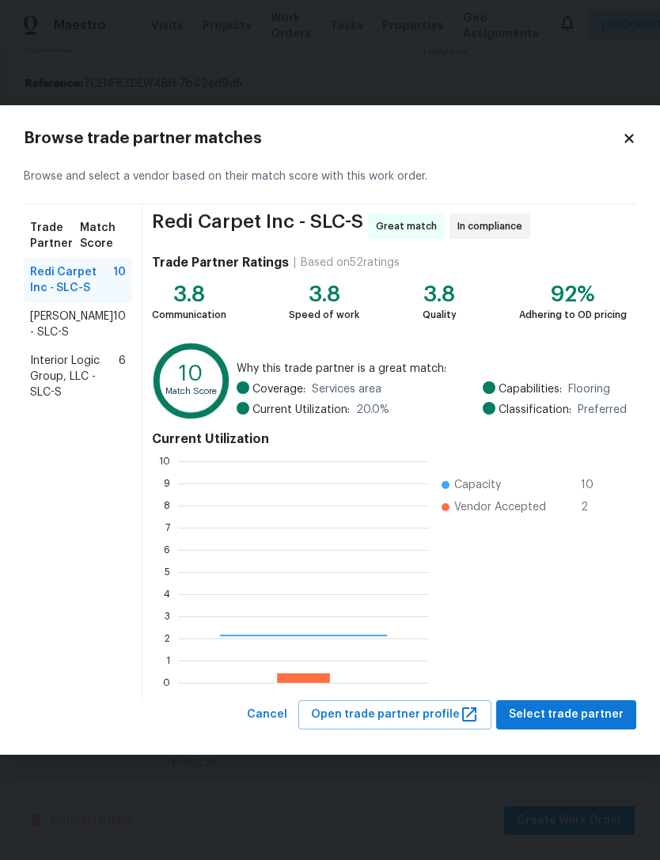
scroll to position [222, 251]
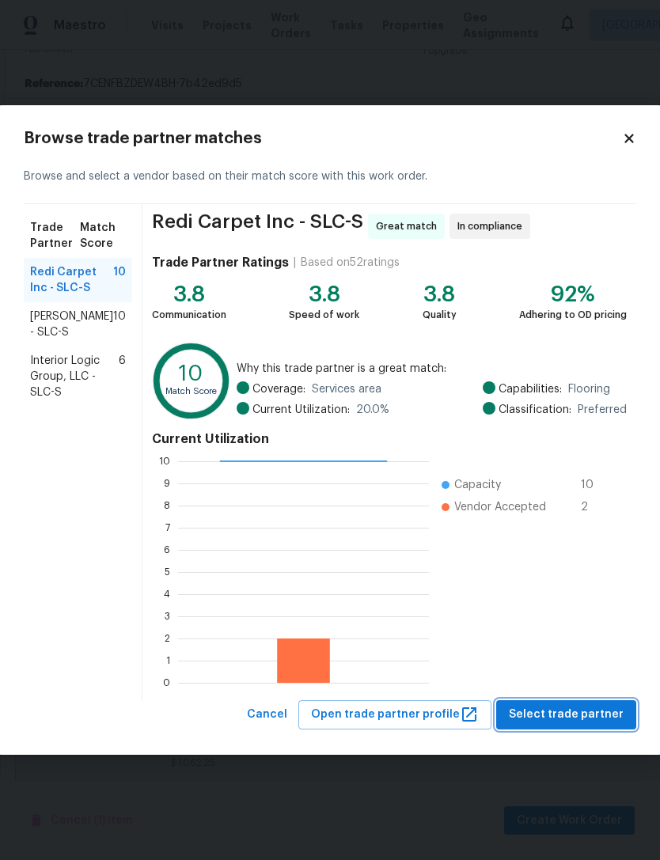
click at [567, 718] on span "Select trade partner" at bounding box center [566, 715] width 115 height 20
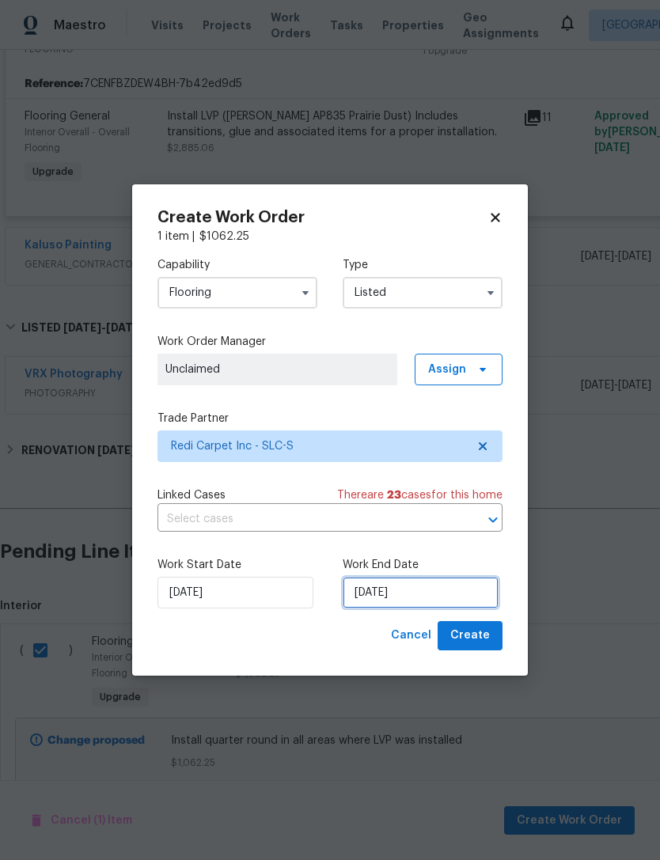
click at [397, 594] on input "[DATE]" at bounding box center [421, 593] width 156 height 32
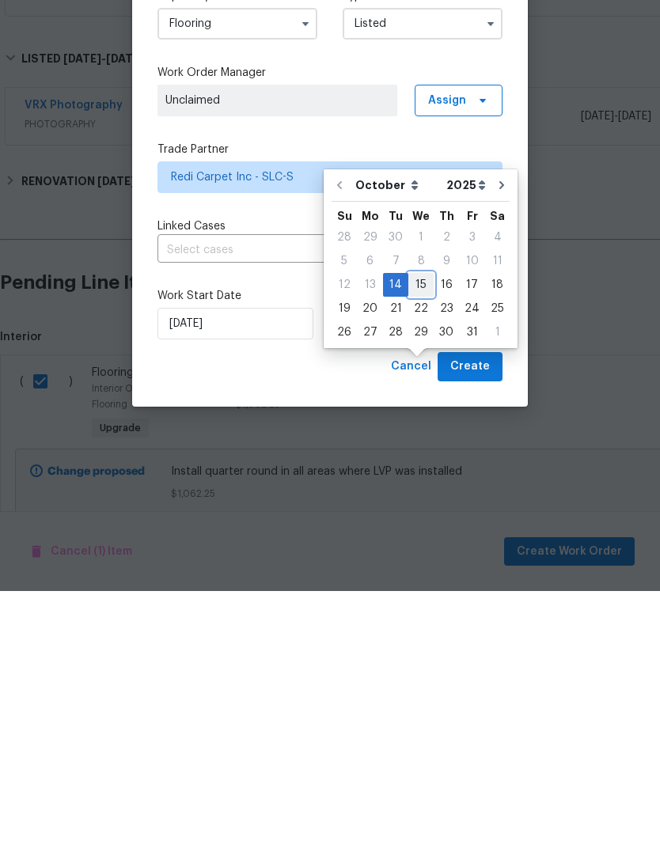
click at [416, 543] on div "15" at bounding box center [420, 554] width 25 height 22
type input "[DATE]"
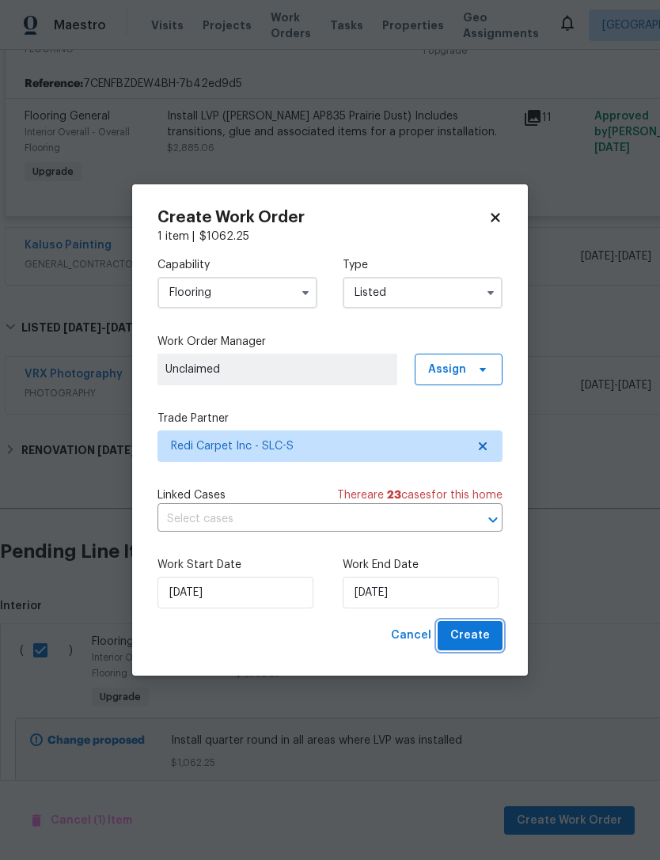
click at [476, 634] on span "Create" at bounding box center [470, 636] width 40 height 20
checkbox input "false"
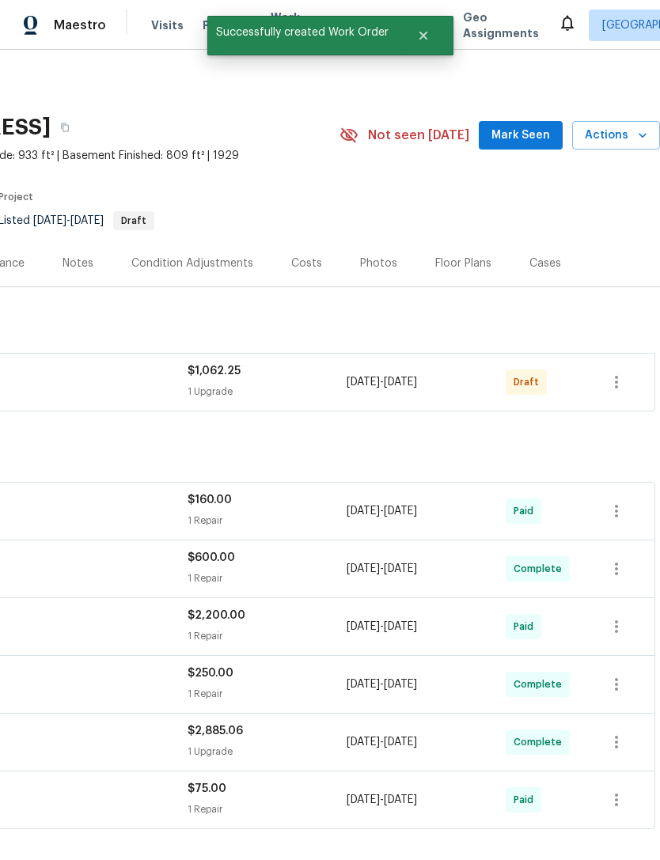
scroll to position [0, 234]
click at [617, 376] on icon "button" at bounding box center [616, 382] width 3 height 13
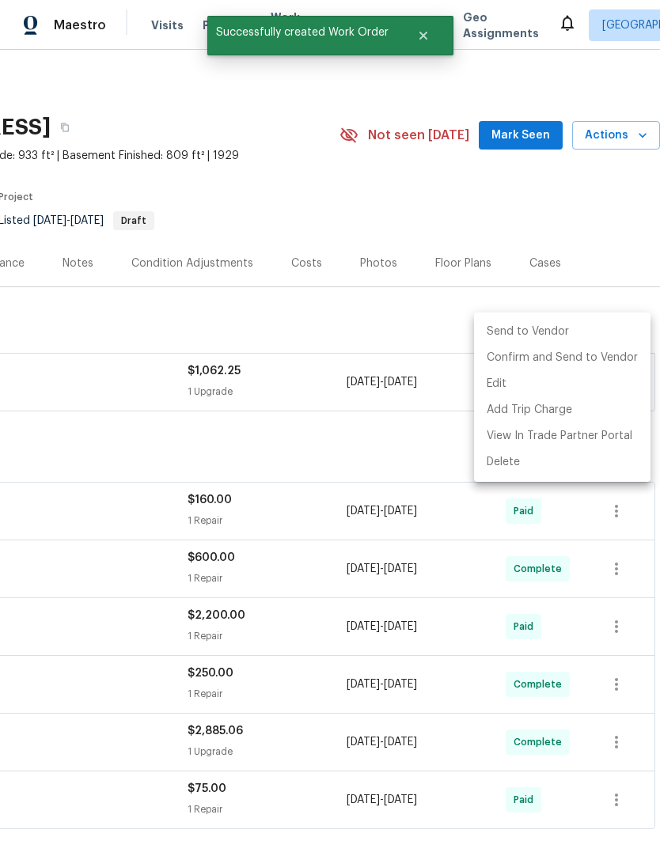
click at [549, 325] on li "Send to Vendor" at bounding box center [562, 332] width 177 height 26
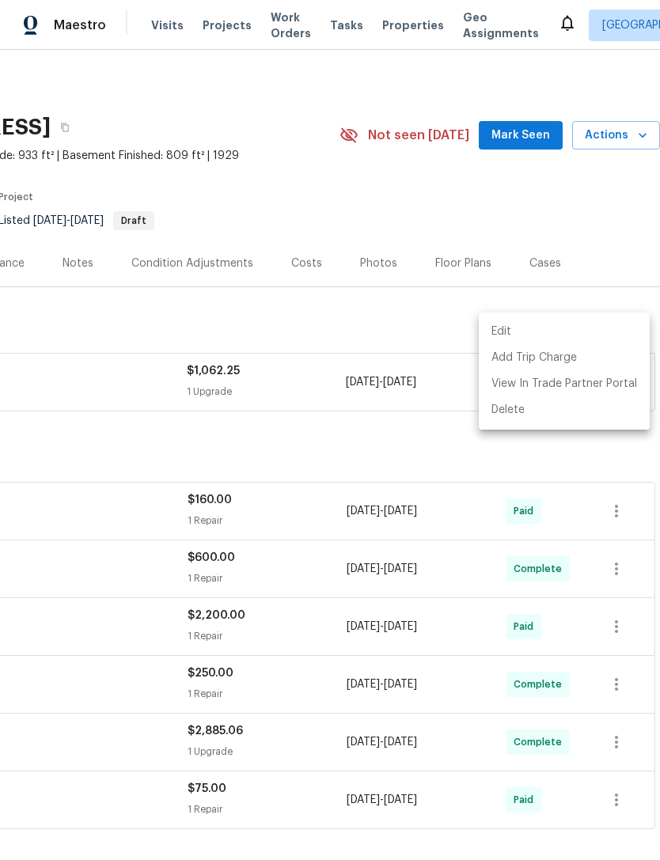
click at [298, 403] on div at bounding box center [330, 430] width 660 height 860
